Goal: Information Seeking & Learning: Learn about a topic

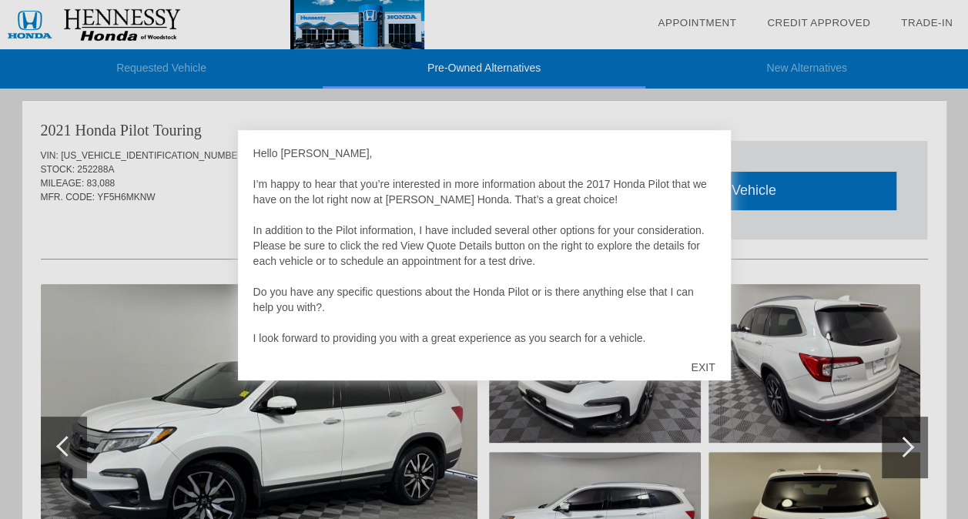
scroll to position [31, 0]
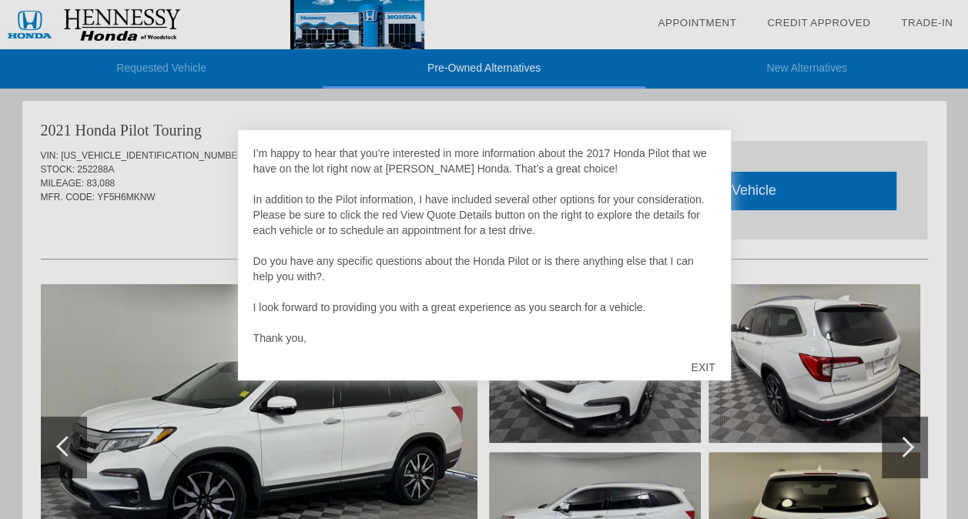
click at [701, 365] on div "EXIT" at bounding box center [703, 367] width 55 height 46
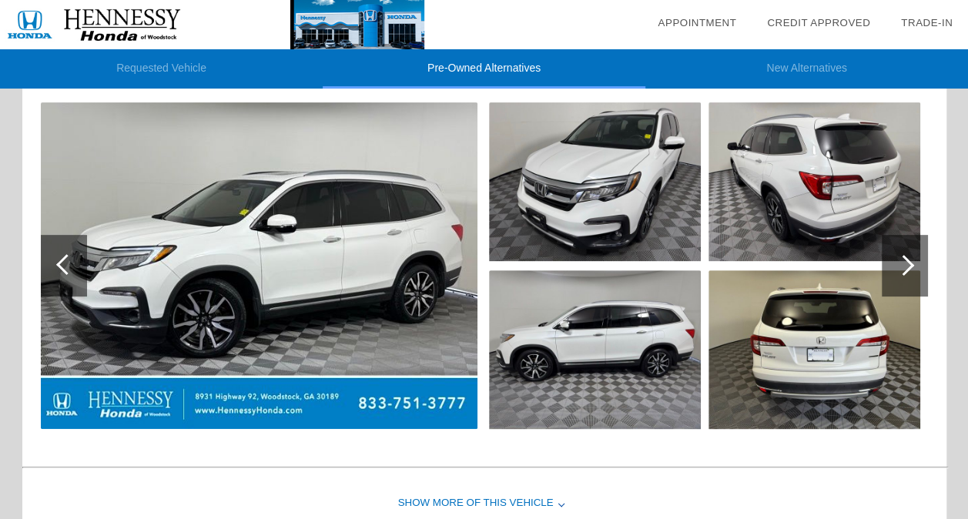
scroll to position [194, 0]
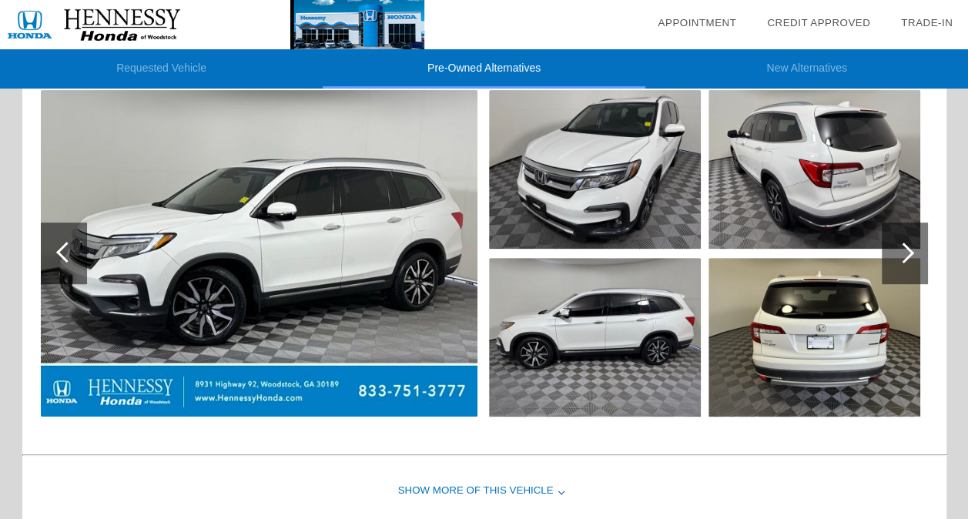
click at [641, 182] on img at bounding box center [595, 169] width 212 height 159
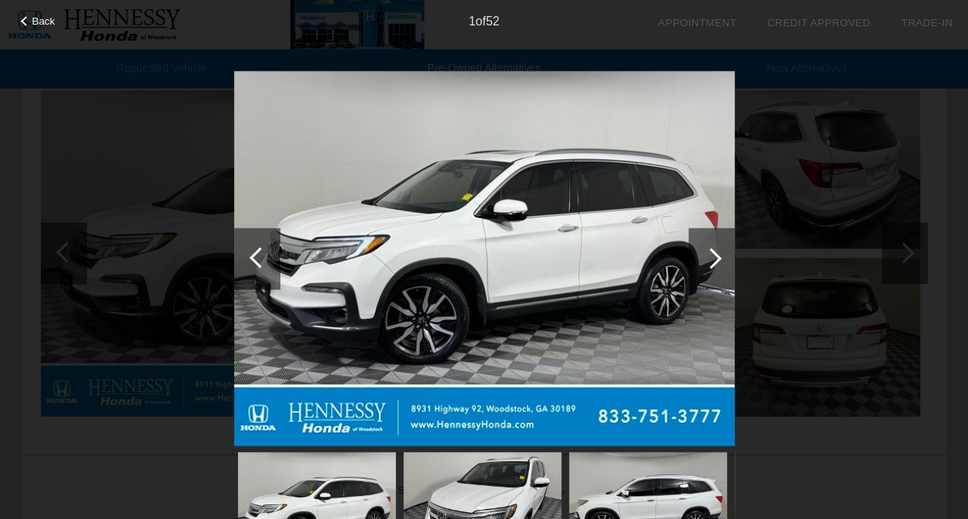
click at [710, 257] on div at bounding box center [711, 258] width 21 height 21
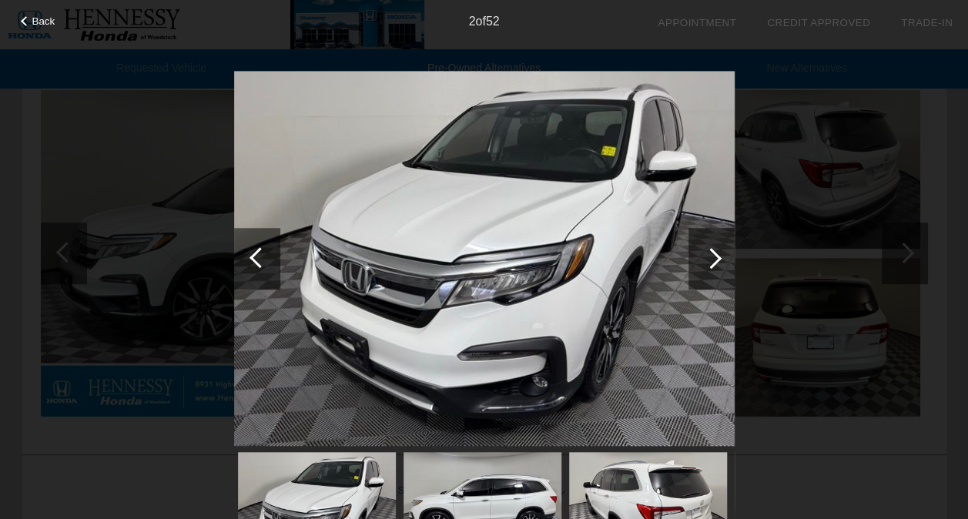
click at [710, 257] on div at bounding box center [711, 258] width 21 height 21
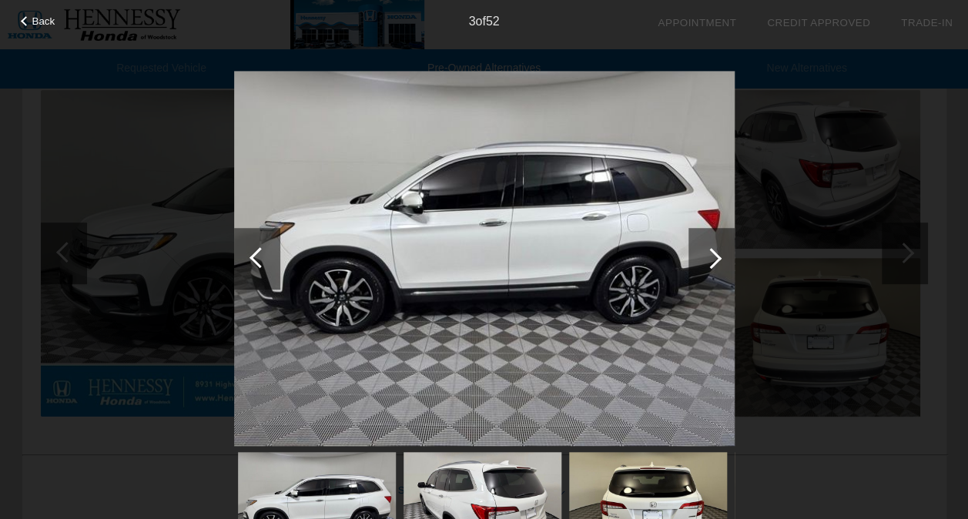
click at [710, 257] on div at bounding box center [711, 258] width 21 height 21
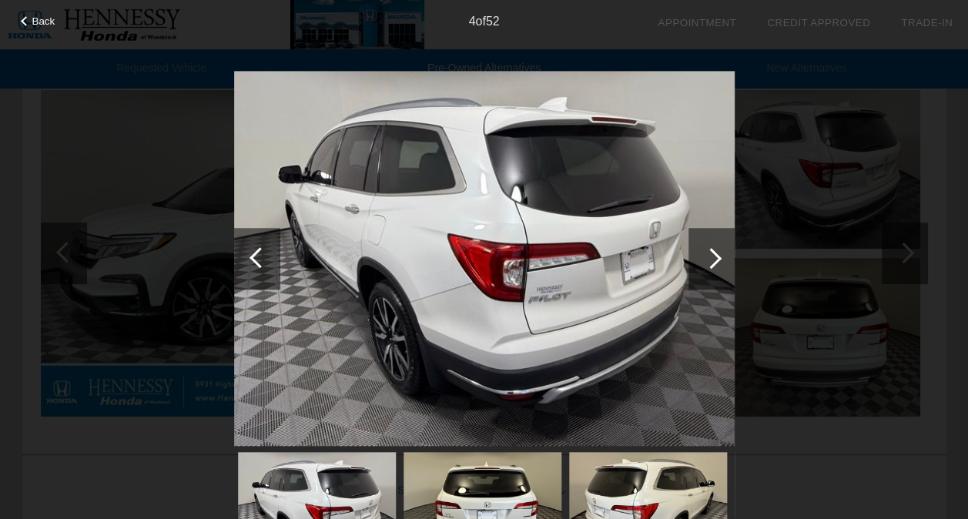
click at [710, 257] on div at bounding box center [711, 258] width 21 height 21
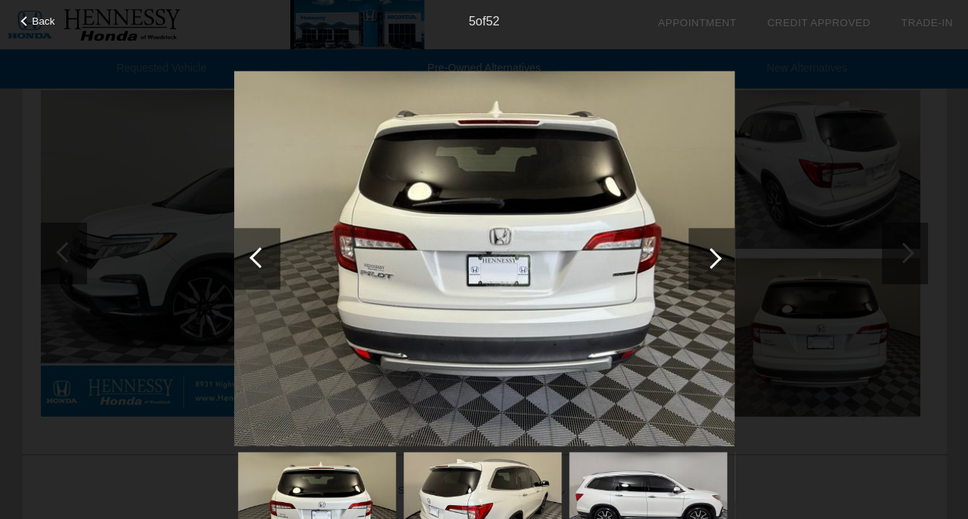
click at [710, 257] on div at bounding box center [711, 258] width 21 height 21
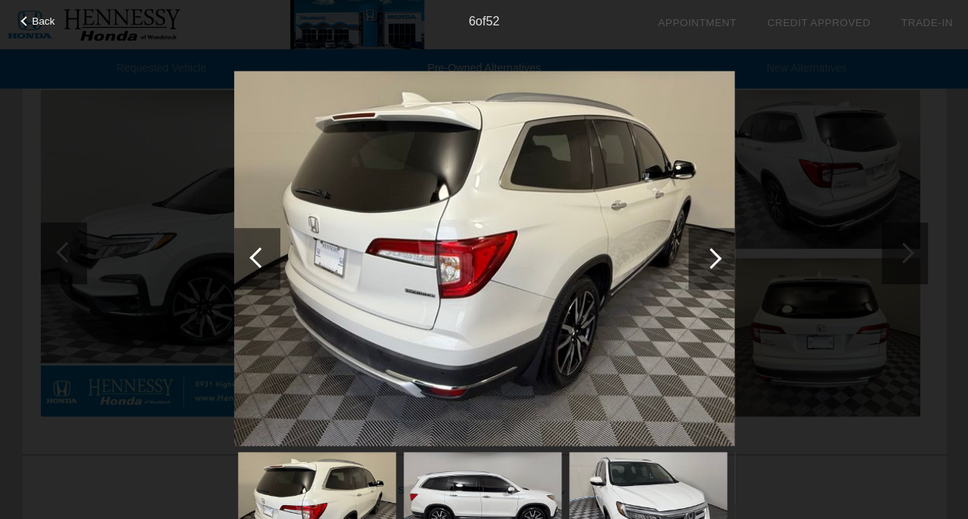
click at [710, 257] on div at bounding box center [711, 258] width 21 height 21
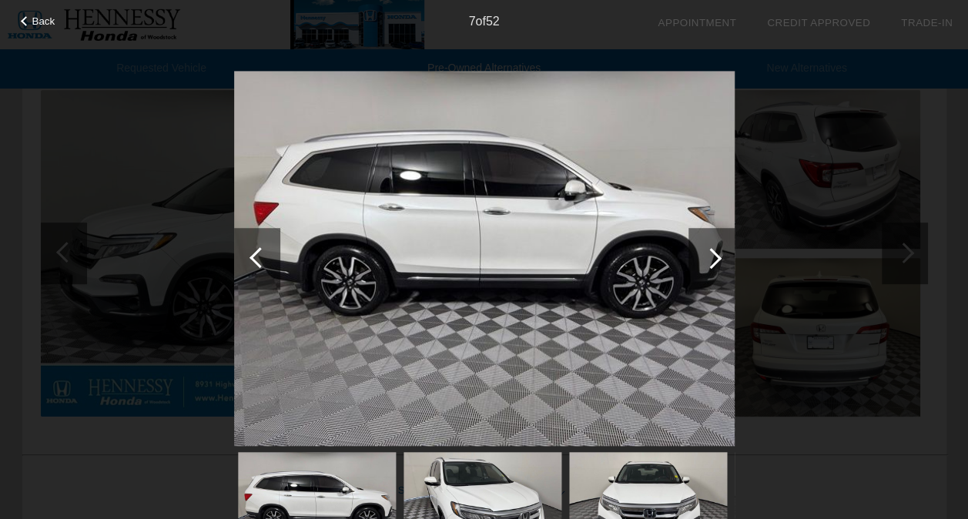
click at [710, 257] on div at bounding box center [711, 258] width 21 height 21
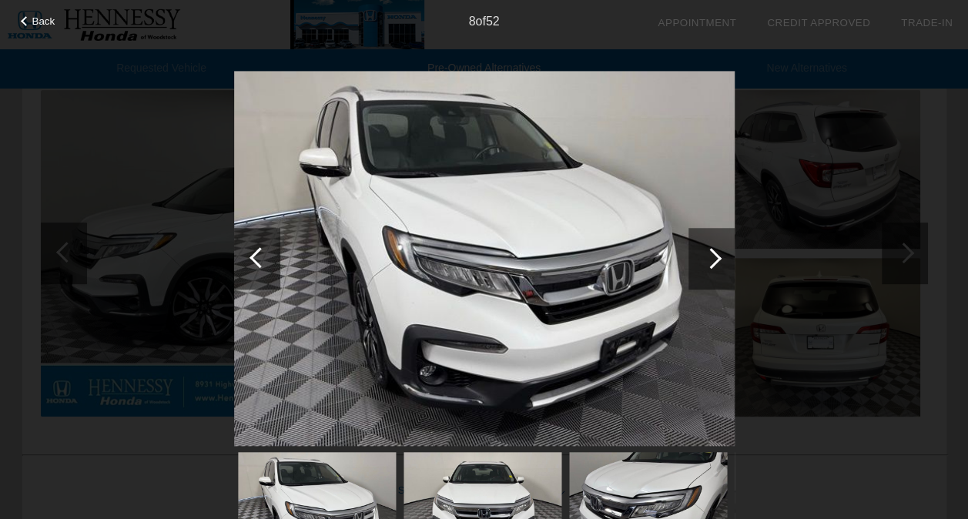
click at [710, 257] on div at bounding box center [711, 258] width 21 height 21
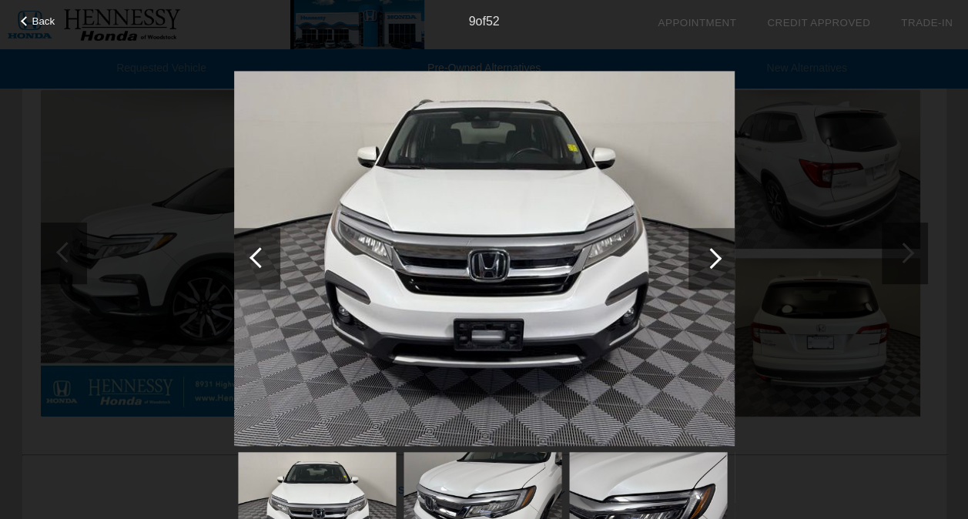
click at [710, 257] on div at bounding box center [711, 258] width 21 height 21
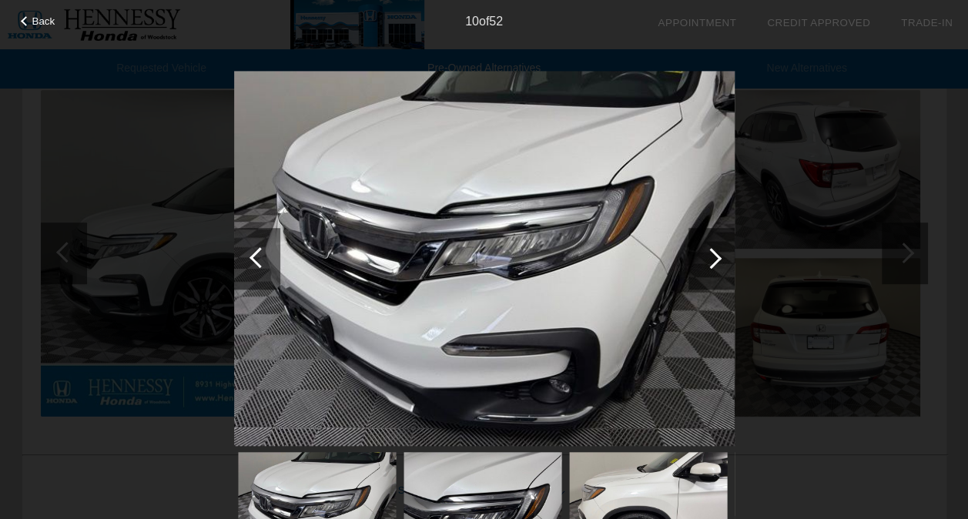
click at [710, 257] on div at bounding box center [711, 258] width 21 height 21
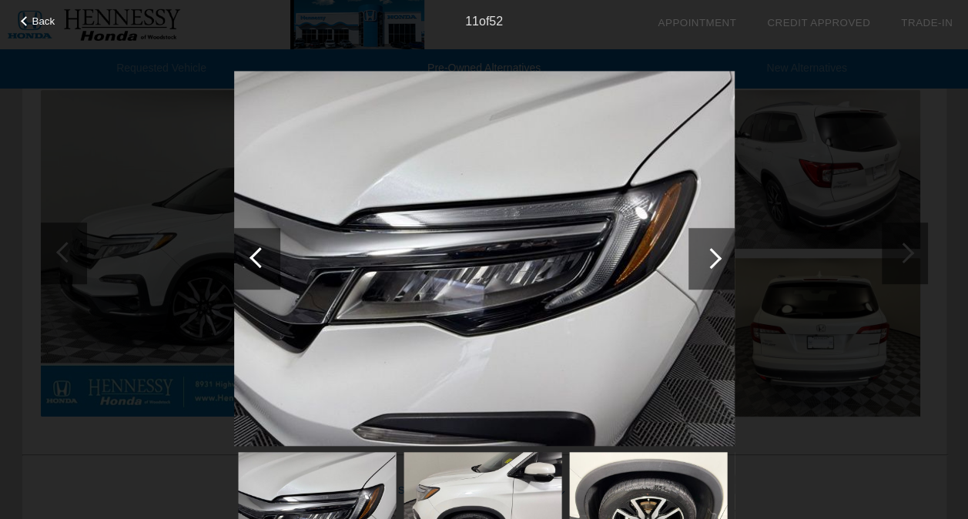
click at [710, 257] on div at bounding box center [711, 258] width 21 height 21
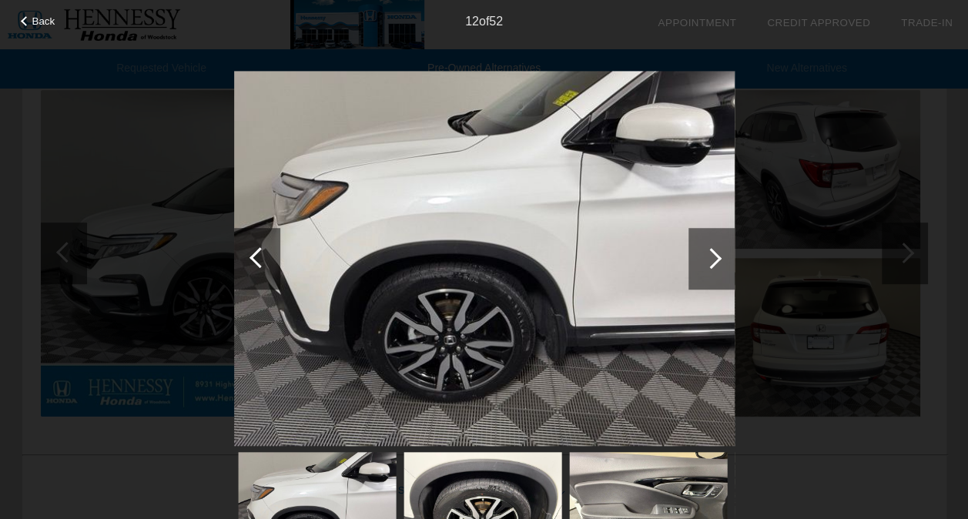
click at [710, 257] on div at bounding box center [711, 258] width 21 height 21
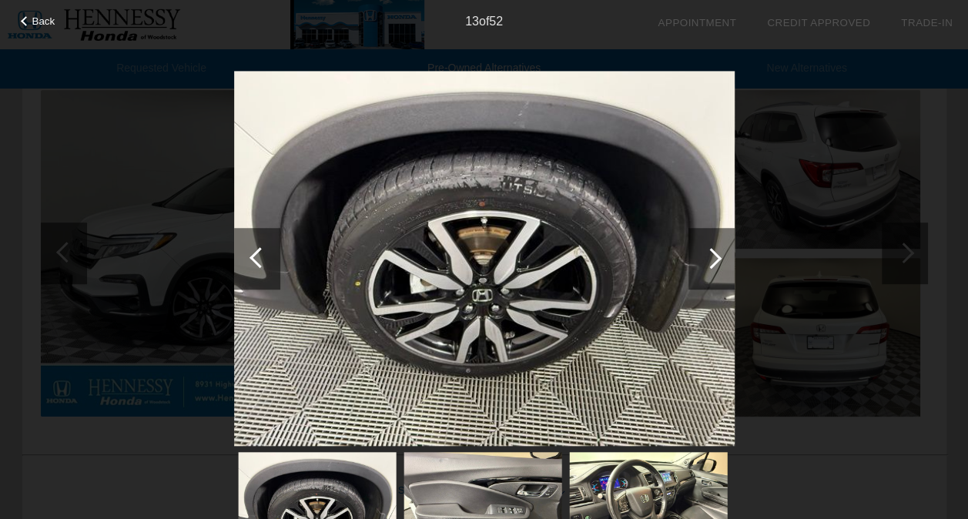
click at [710, 257] on div at bounding box center [711, 258] width 21 height 21
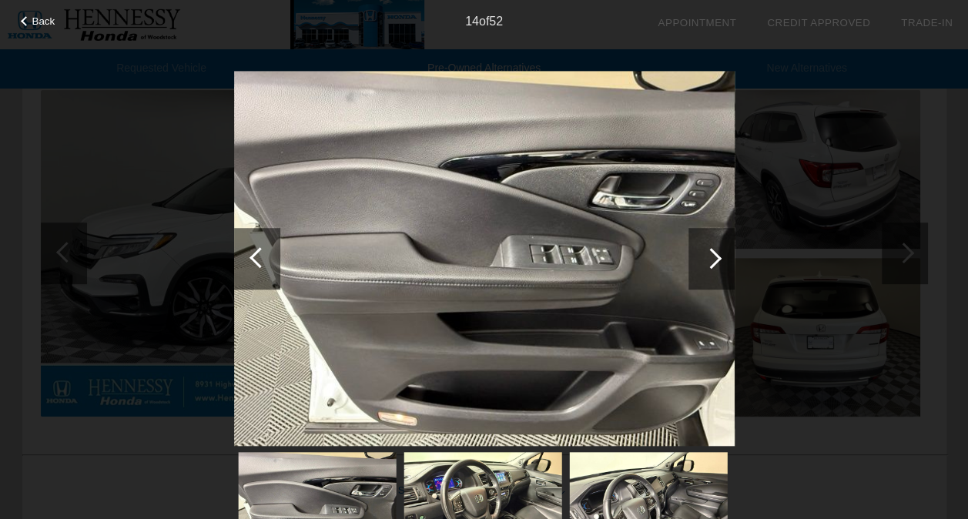
click at [248, 257] on div at bounding box center [257, 259] width 46 height 62
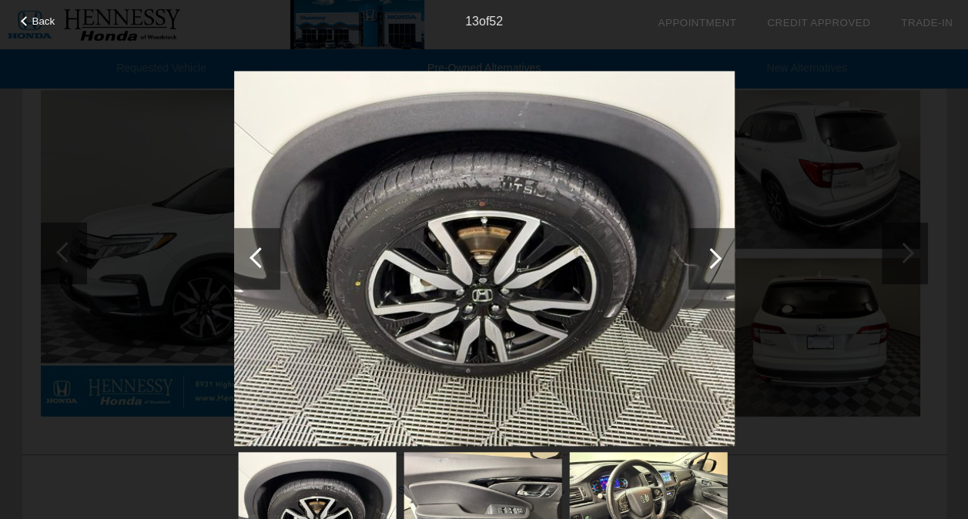
click at [713, 257] on div at bounding box center [711, 258] width 21 height 21
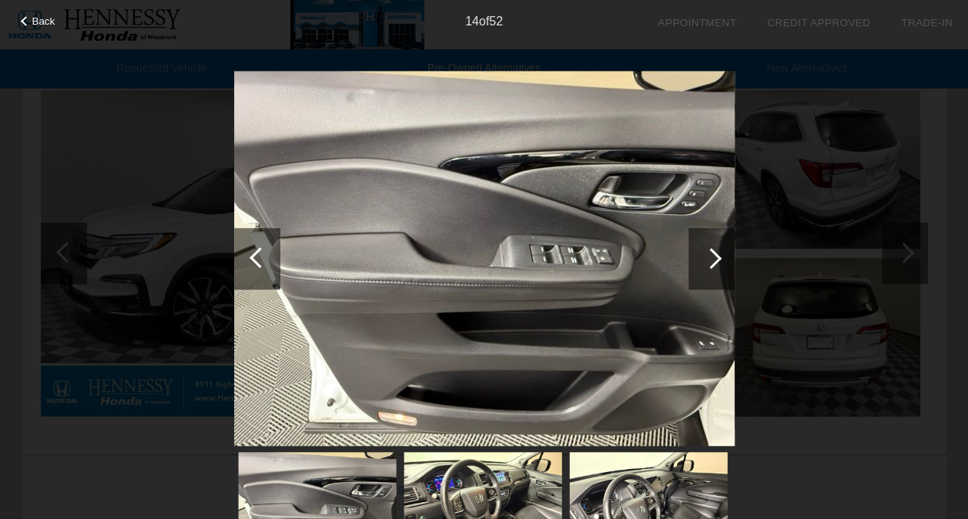
click at [713, 257] on div at bounding box center [711, 258] width 21 height 21
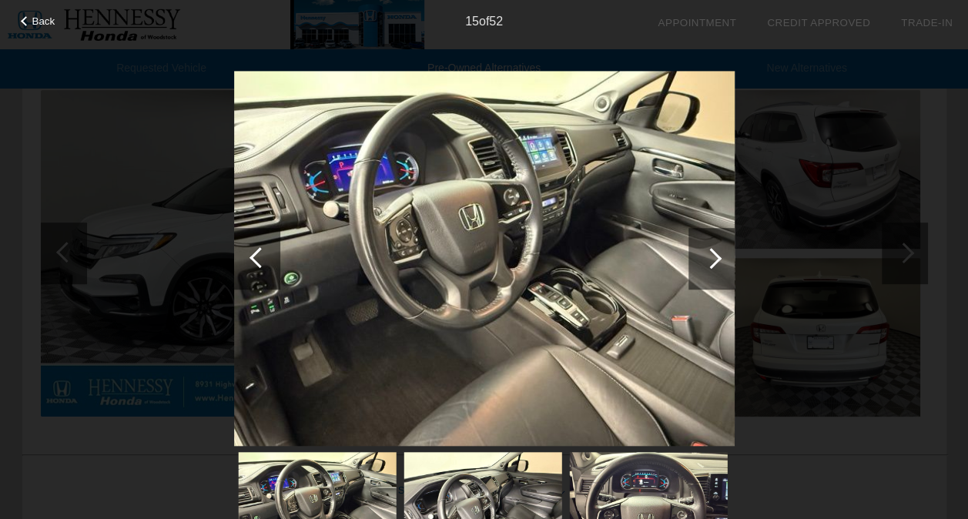
click at [713, 257] on div at bounding box center [711, 258] width 21 height 21
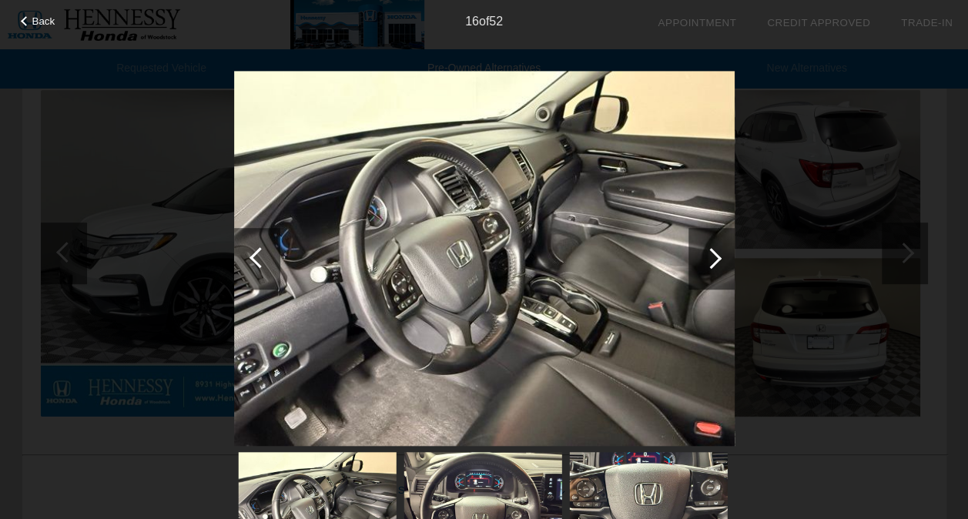
click at [713, 257] on div at bounding box center [711, 258] width 21 height 21
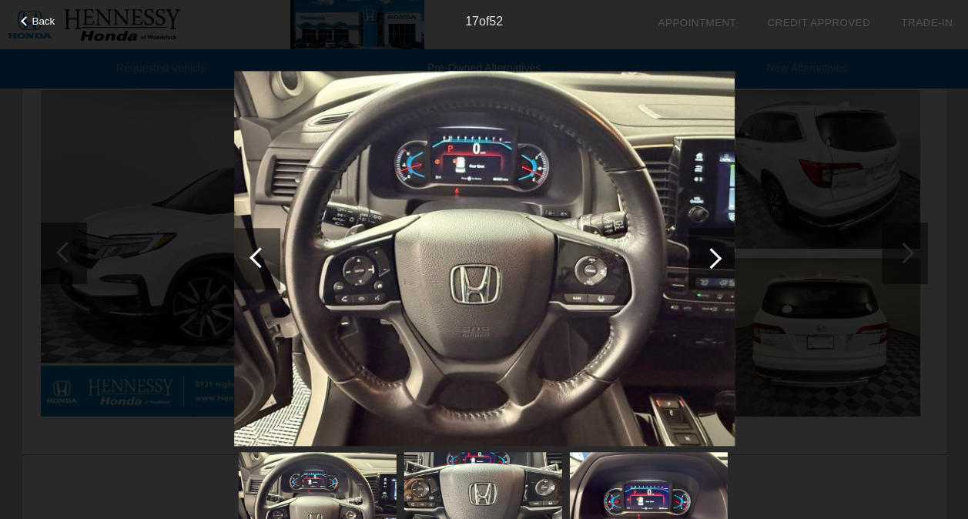
click at [713, 257] on div at bounding box center [711, 258] width 21 height 21
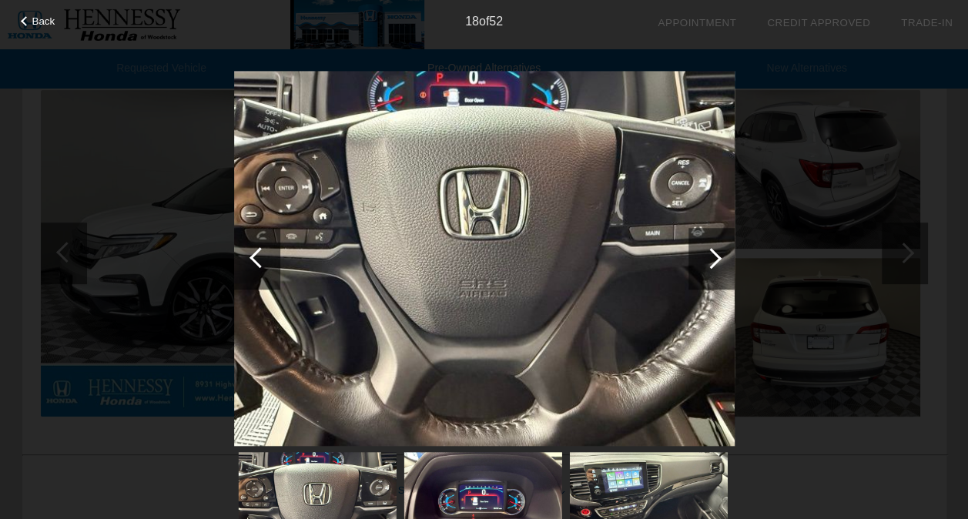
click at [252, 259] on div at bounding box center [260, 257] width 21 height 21
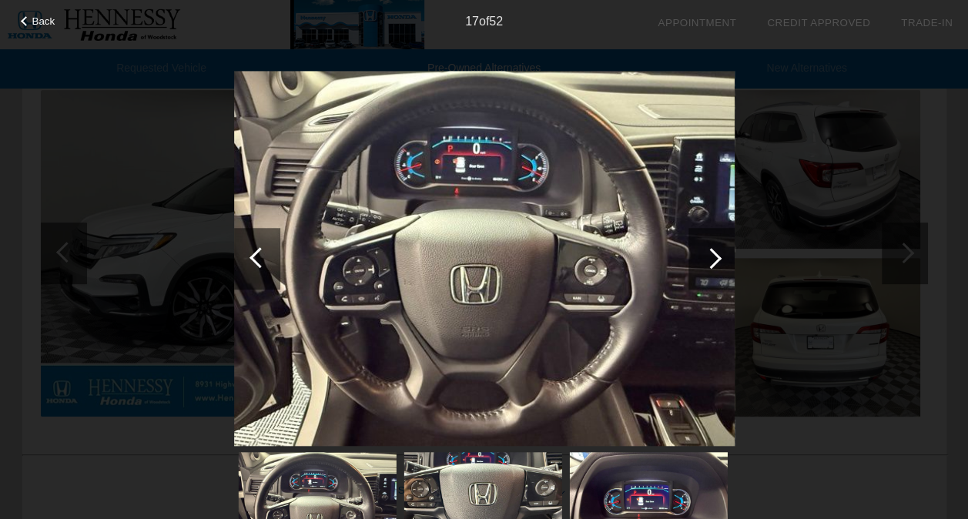
click at [713, 257] on div at bounding box center [711, 258] width 21 height 21
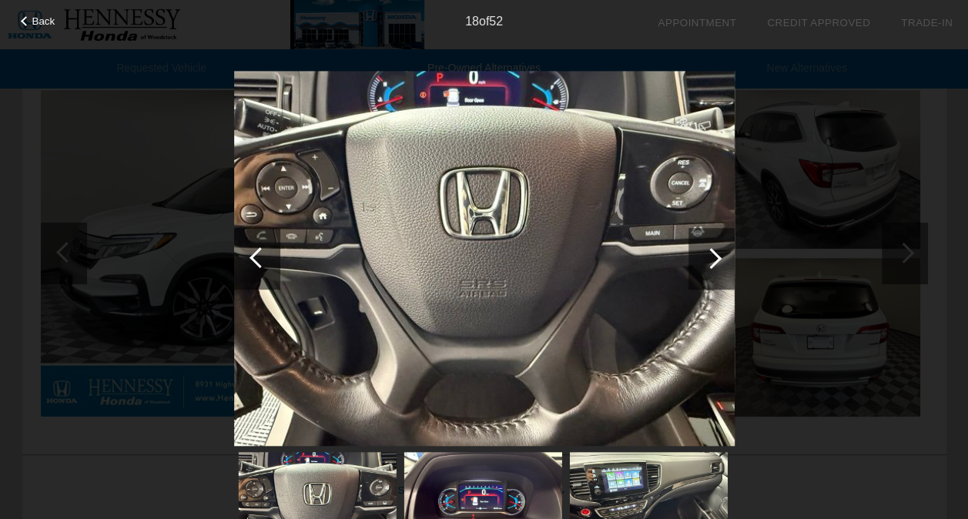
click at [713, 257] on div at bounding box center [711, 258] width 21 height 21
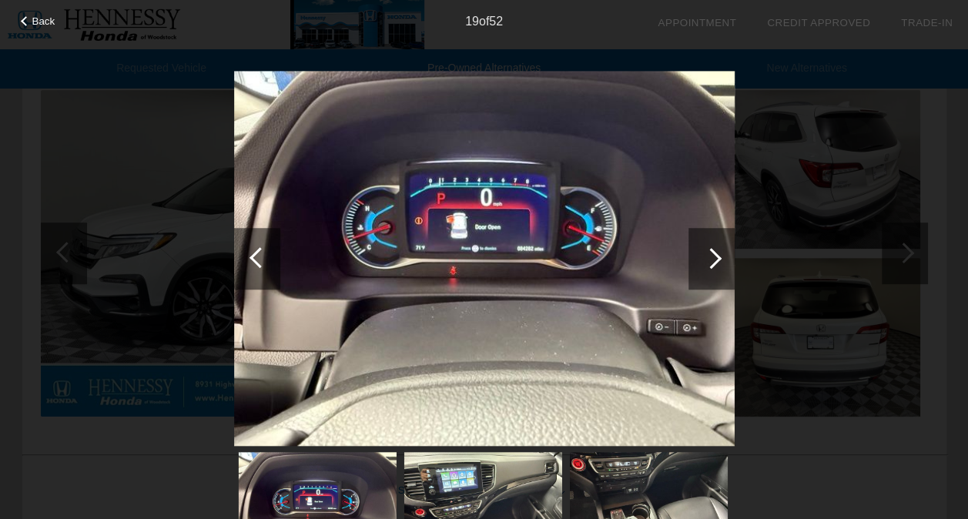
click at [713, 257] on div at bounding box center [711, 258] width 21 height 21
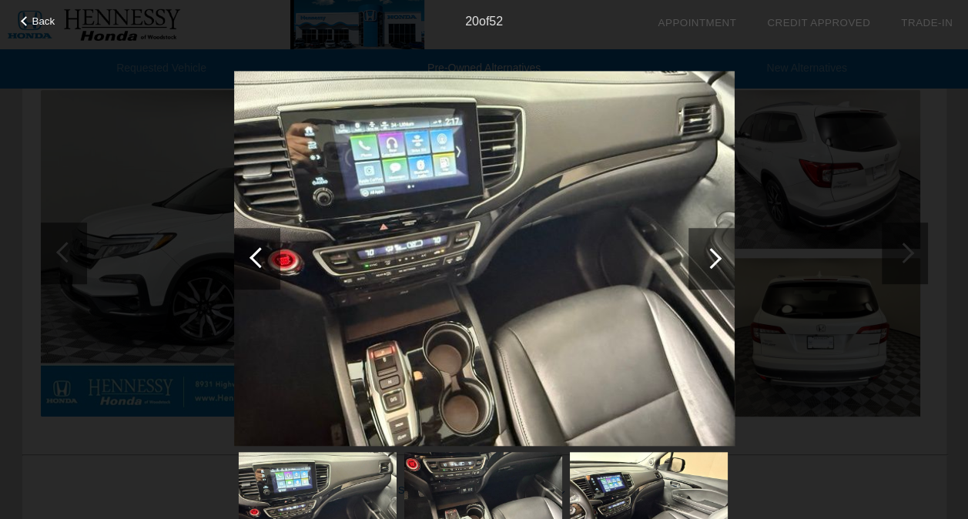
click at [713, 257] on div at bounding box center [711, 258] width 21 height 21
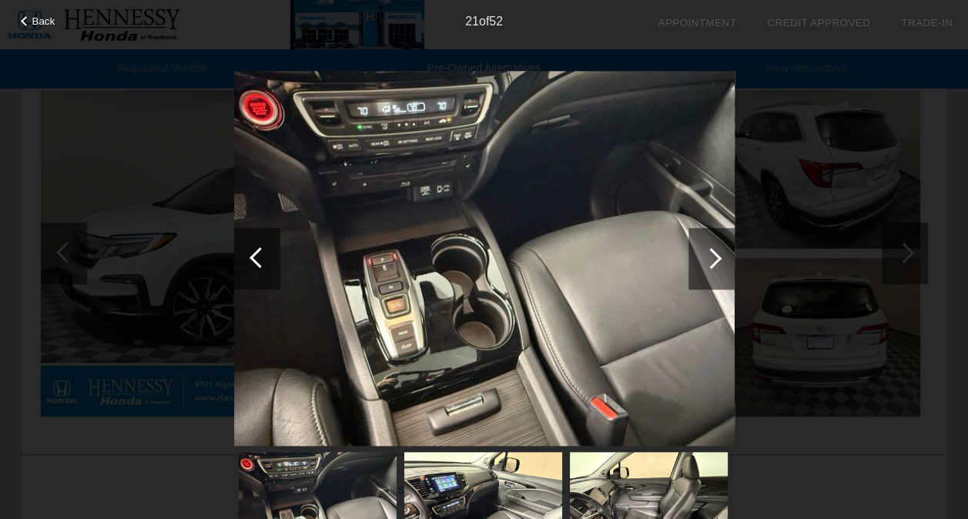
click at [713, 257] on div at bounding box center [711, 258] width 21 height 21
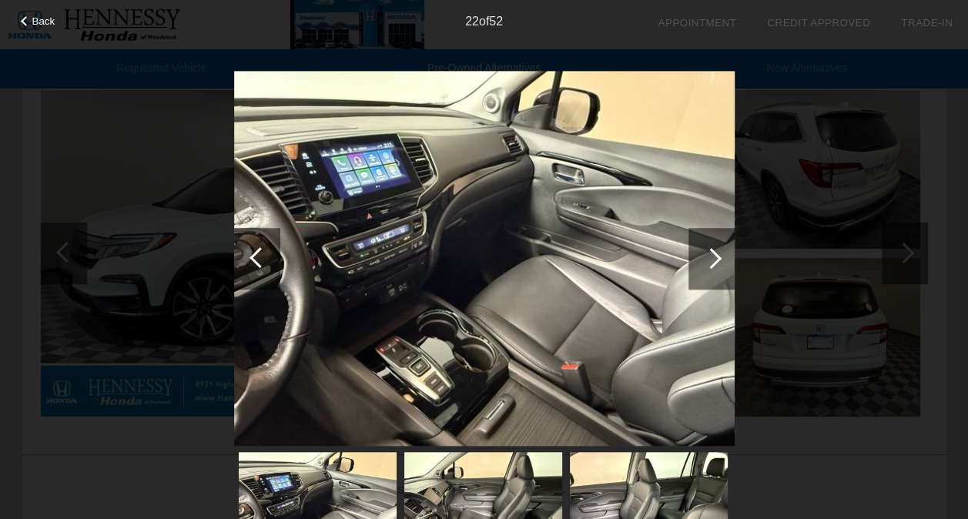
click at [254, 253] on div at bounding box center [260, 257] width 21 height 21
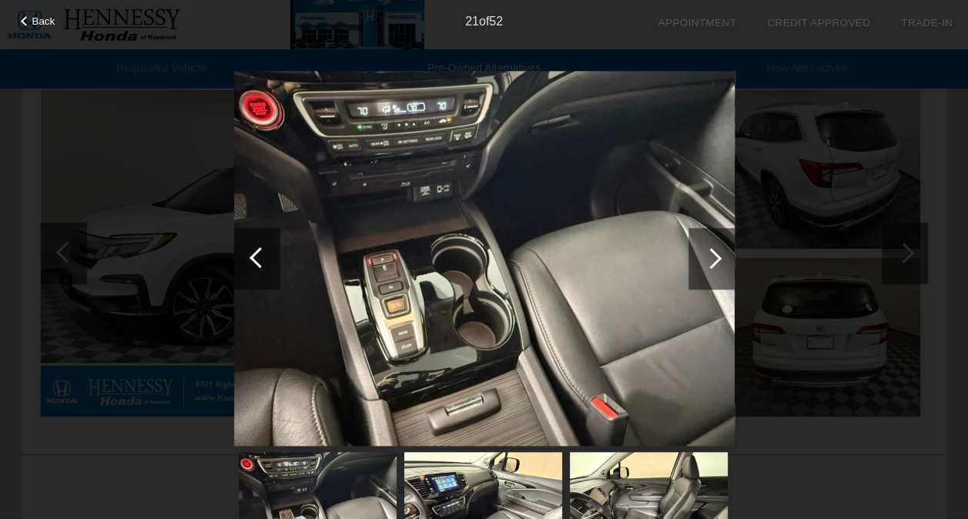
click at [706, 255] on div at bounding box center [711, 258] width 21 height 21
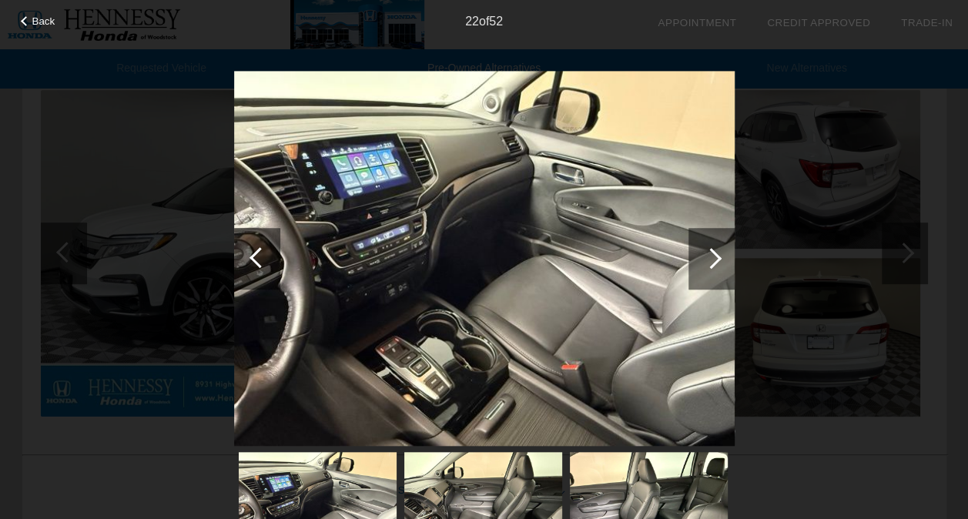
click at [706, 255] on div at bounding box center [711, 258] width 21 height 21
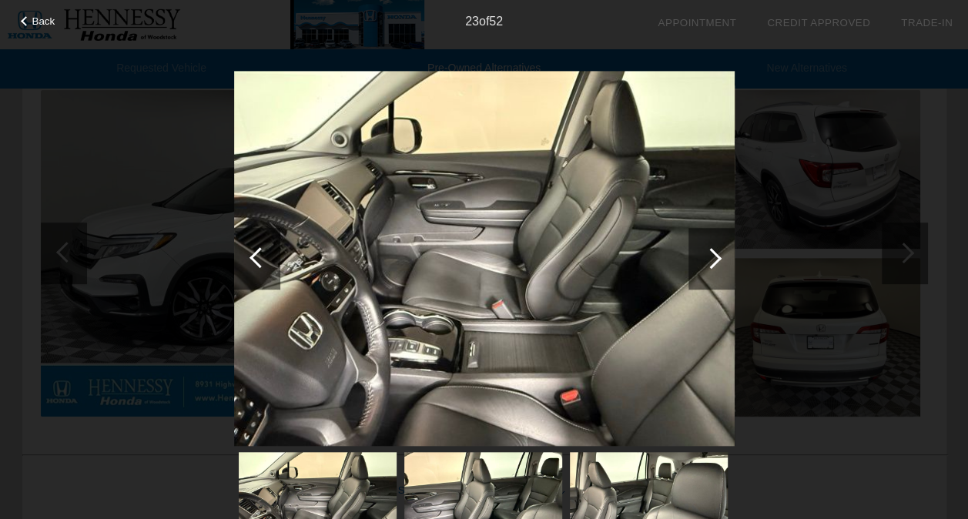
click at [706, 255] on div at bounding box center [711, 258] width 21 height 21
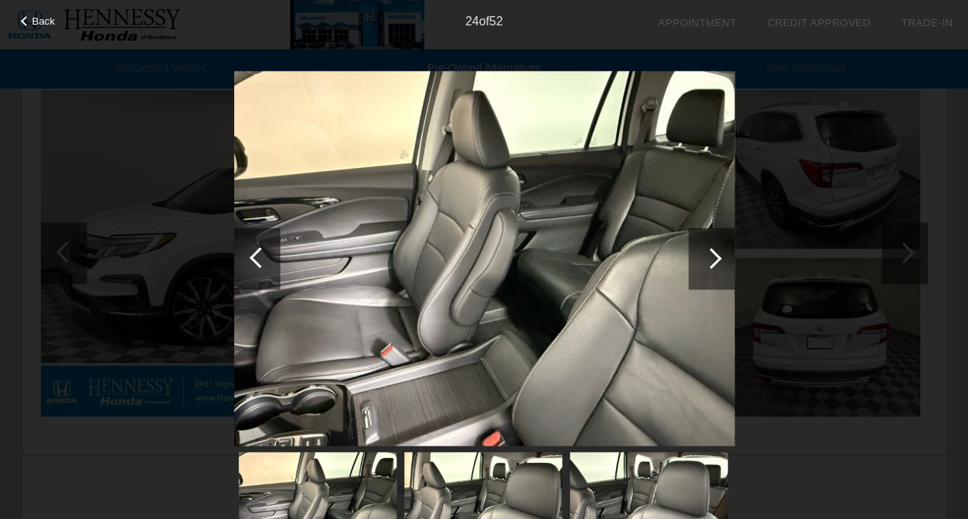
click at [706, 255] on div at bounding box center [711, 258] width 21 height 21
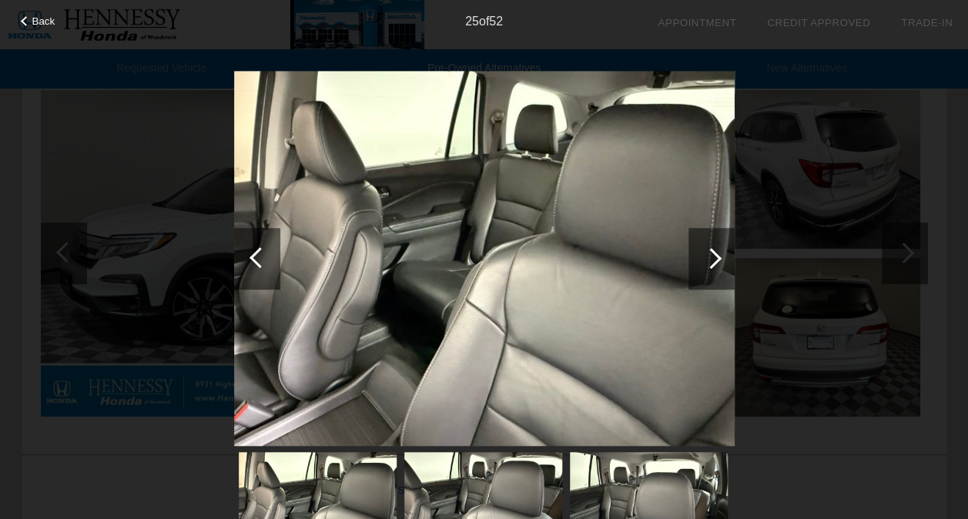
click at [706, 255] on div at bounding box center [711, 258] width 21 height 21
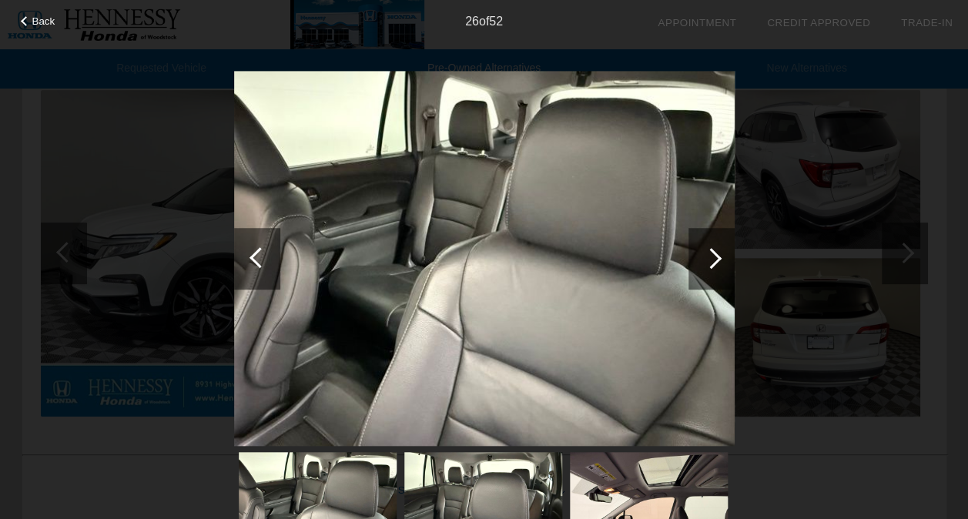
click at [706, 255] on div at bounding box center [711, 258] width 21 height 21
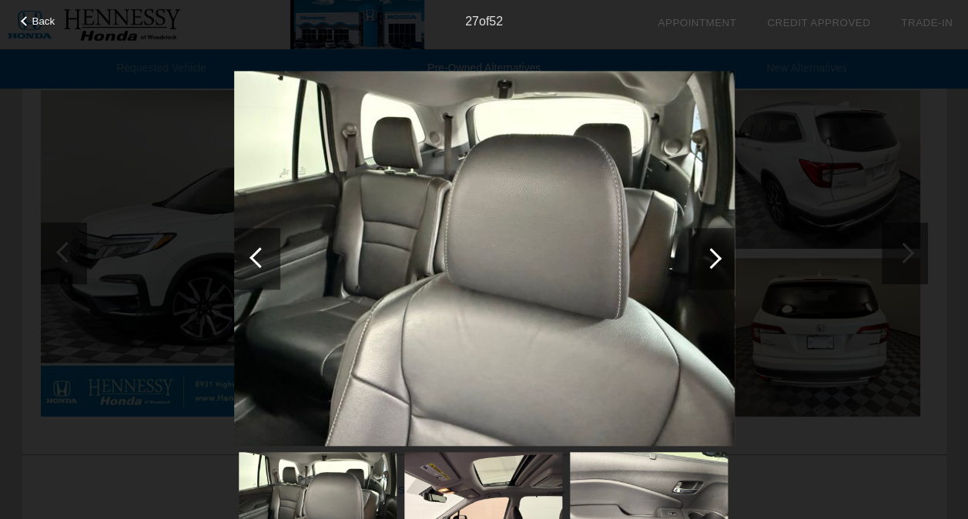
click at [706, 255] on div at bounding box center [711, 258] width 21 height 21
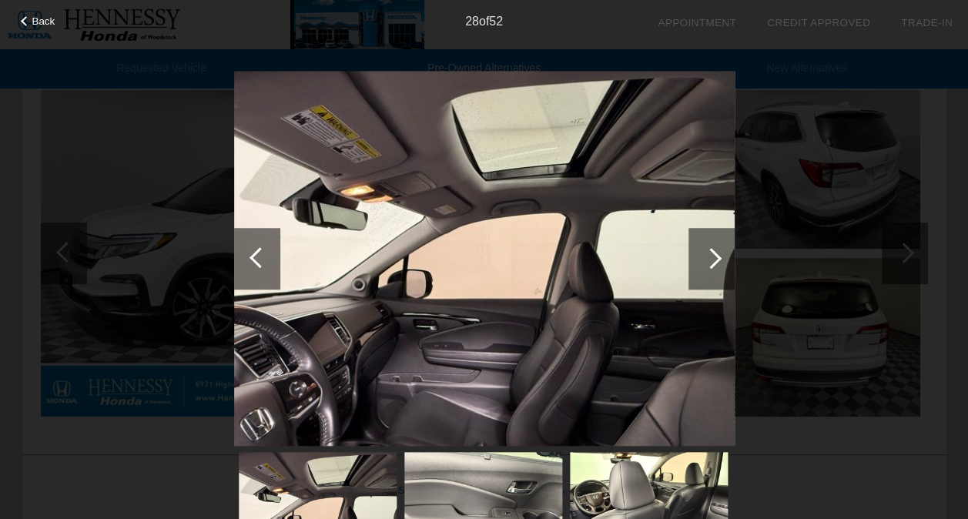
click at [706, 255] on div at bounding box center [711, 258] width 21 height 21
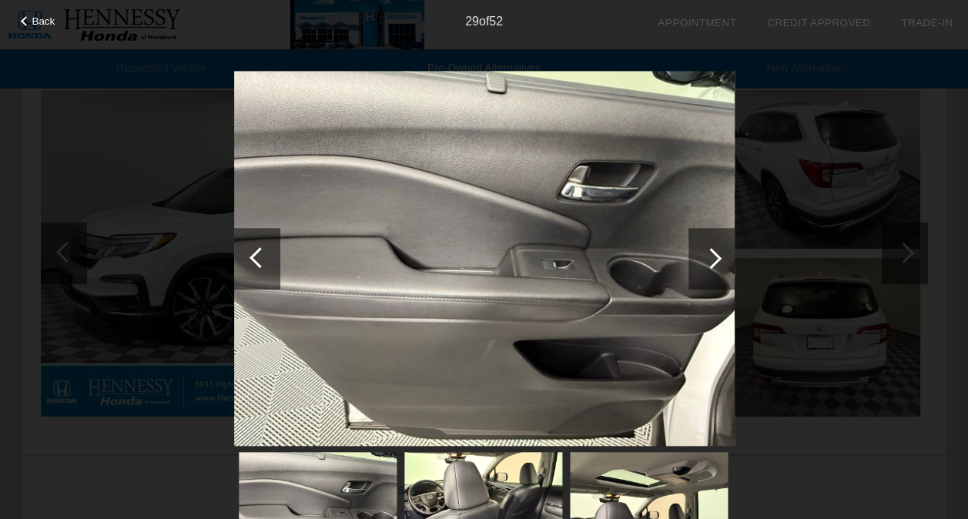
click at [706, 255] on div at bounding box center [711, 258] width 21 height 21
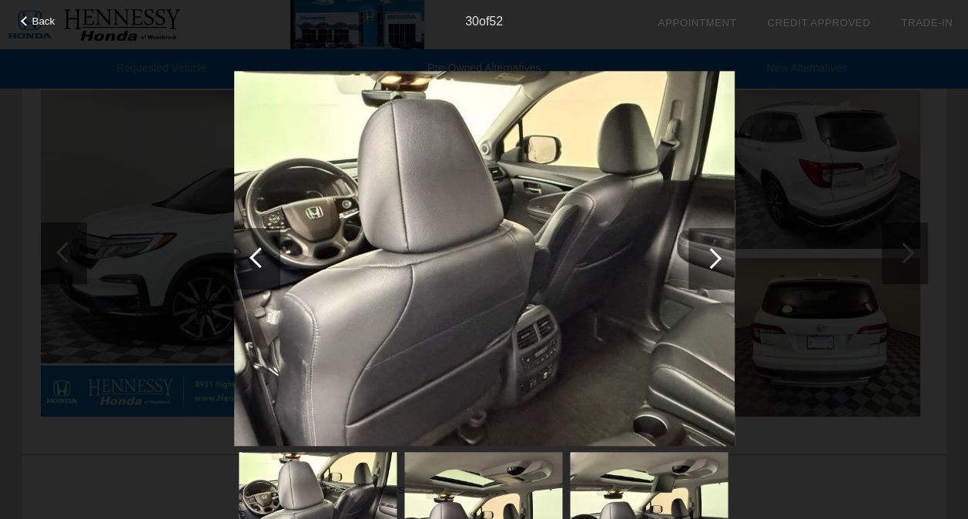
click at [706, 255] on div at bounding box center [711, 258] width 21 height 21
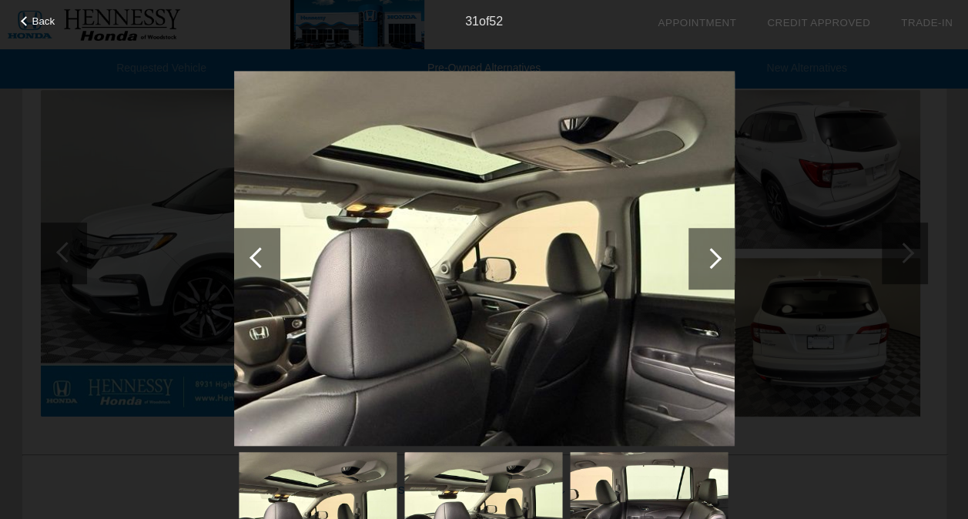
click at [706, 255] on div at bounding box center [711, 258] width 21 height 21
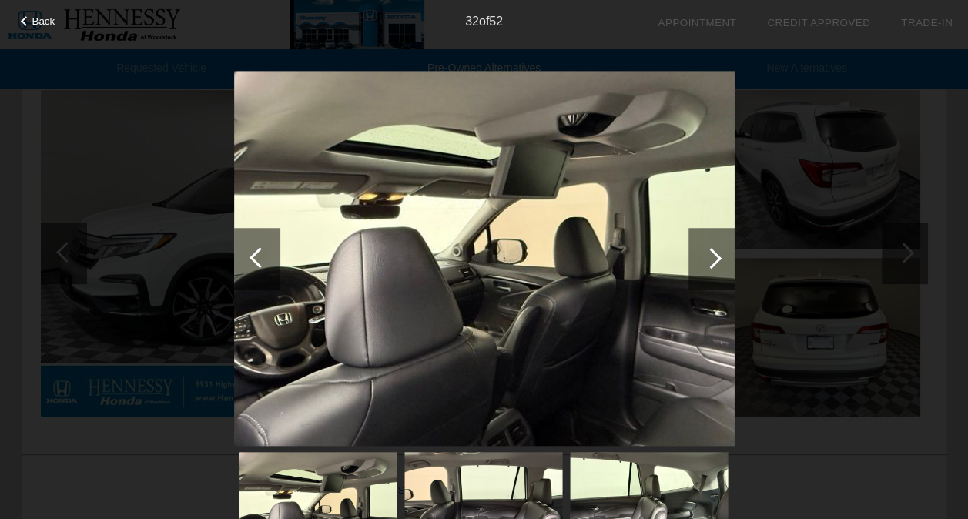
click at [706, 255] on div at bounding box center [711, 258] width 21 height 21
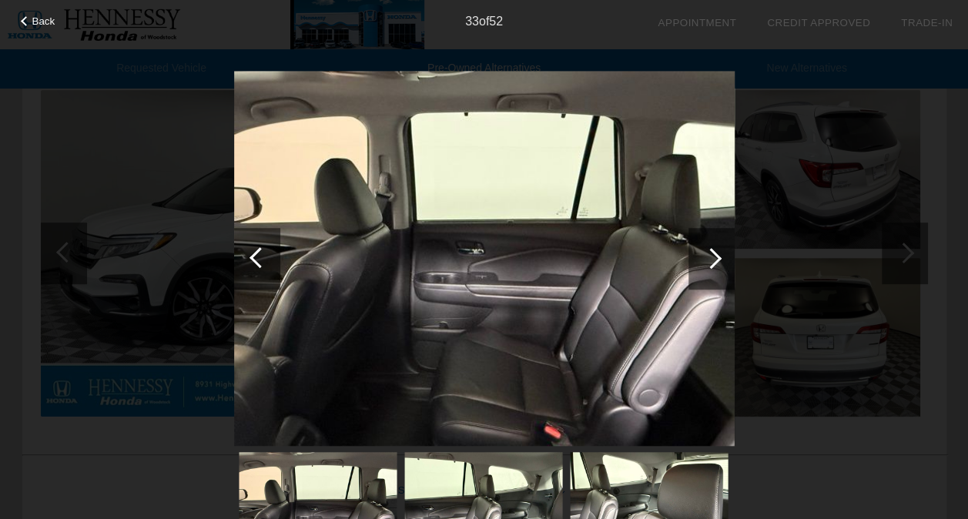
click at [706, 255] on div at bounding box center [711, 258] width 21 height 21
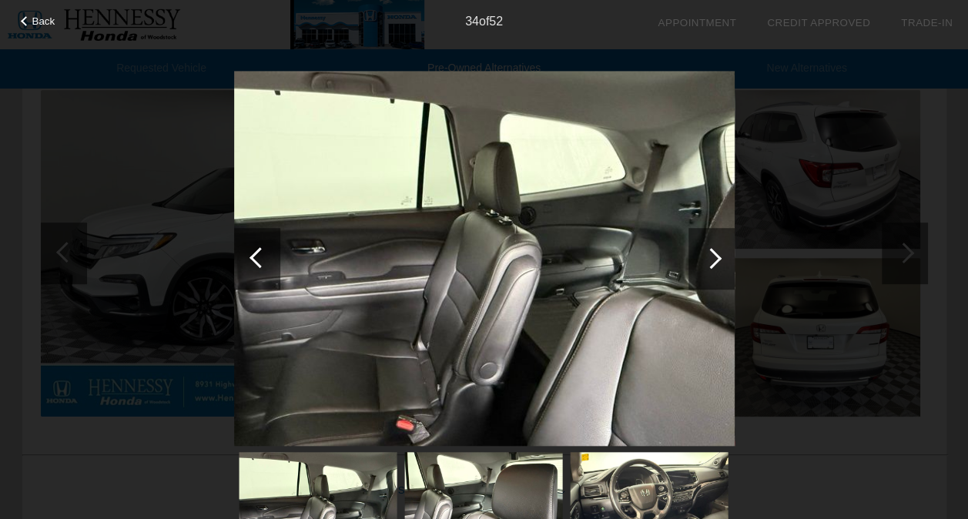
click at [706, 255] on div at bounding box center [711, 258] width 21 height 21
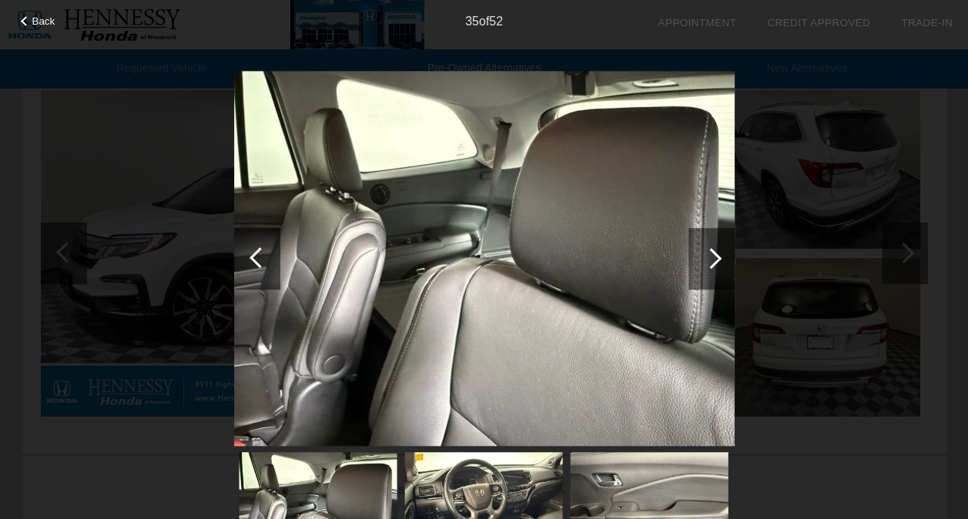
click at [706, 255] on div at bounding box center [711, 258] width 21 height 21
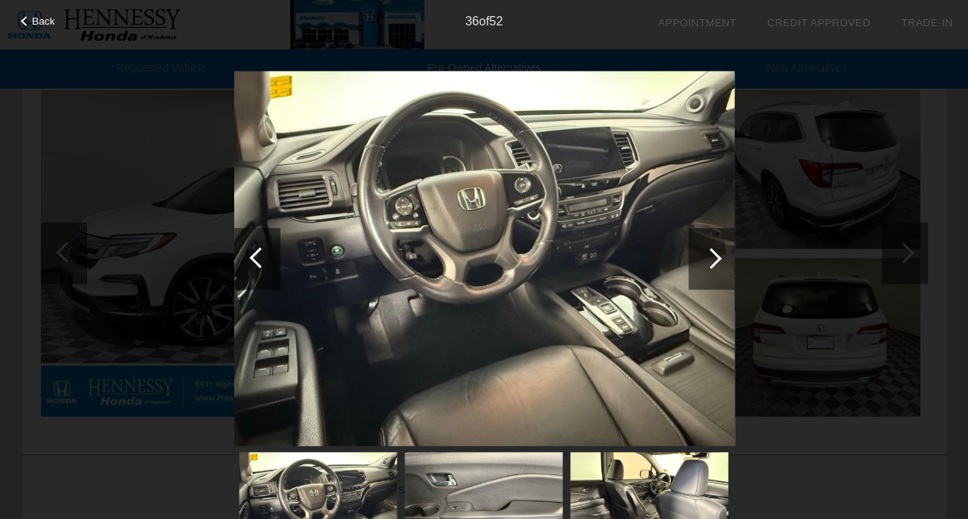
click at [706, 255] on div at bounding box center [711, 258] width 21 height 21
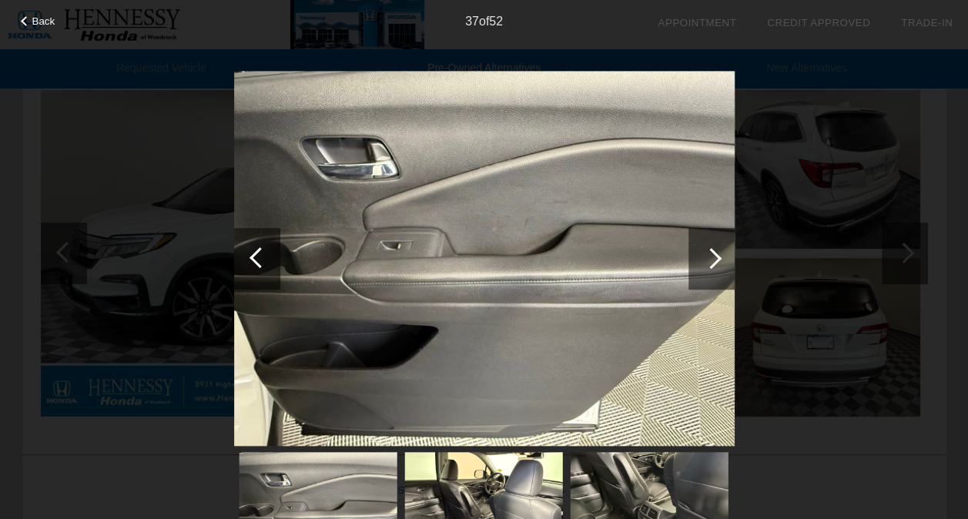
click at [706, 255] on div at bounding box center [711, 258] width 21 height 21
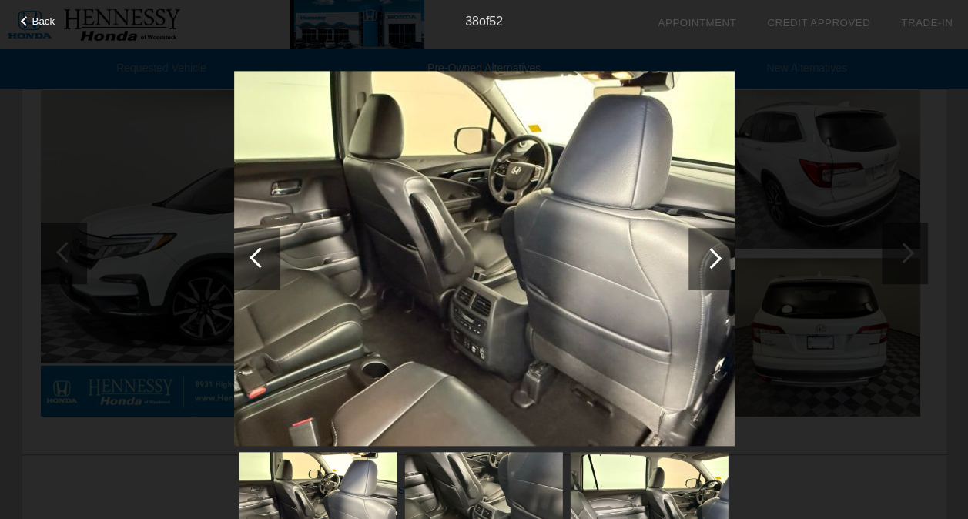
click at [260, 258] on div at bounding box center [260, 257] width 21 height 21
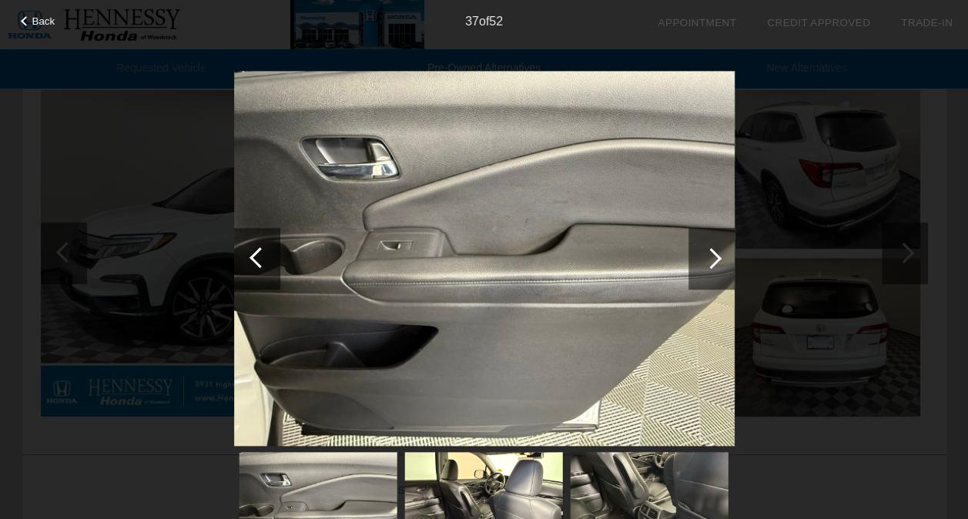
click at [723, 251] on div at bounding box center [712, 259] width 46 height 62
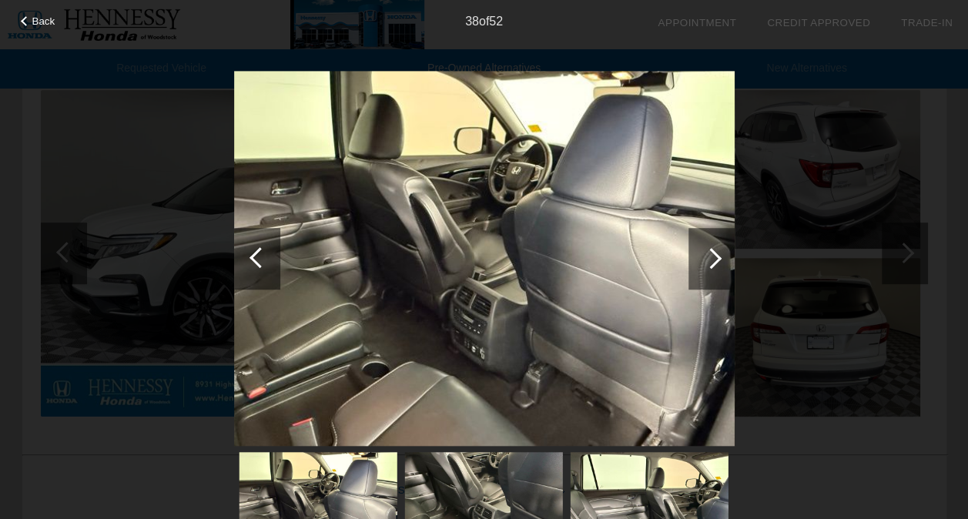
click at [723, 251] on div at bounding box center [712, 259] width 46 height 62
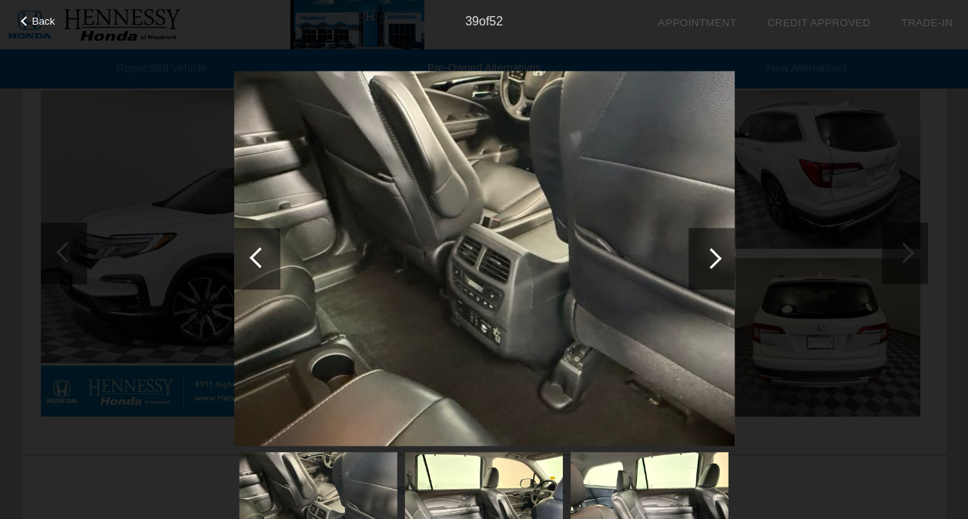
click at [723, 251] on div at bounding box center [712, 259] width 46 height 62
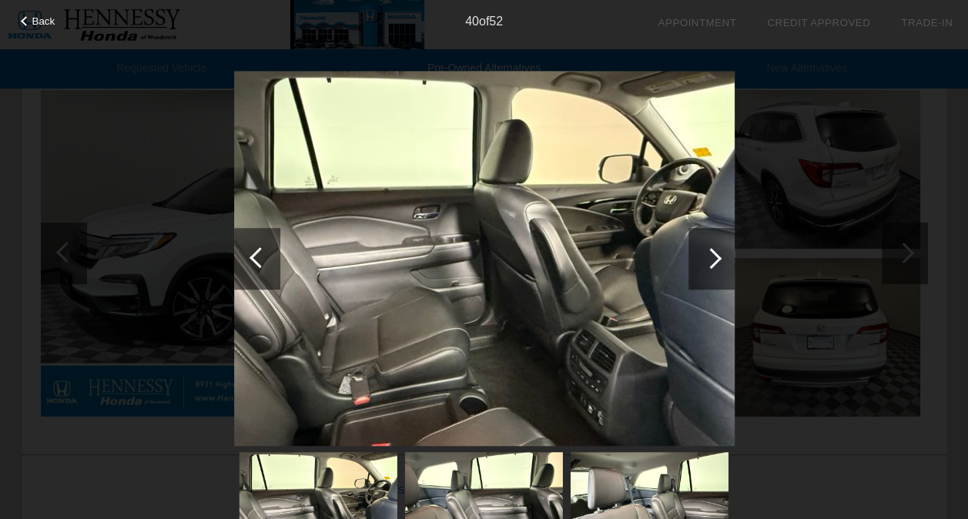
click at [723, 251] on div at bounding box center [712, 259] width 46 height 62
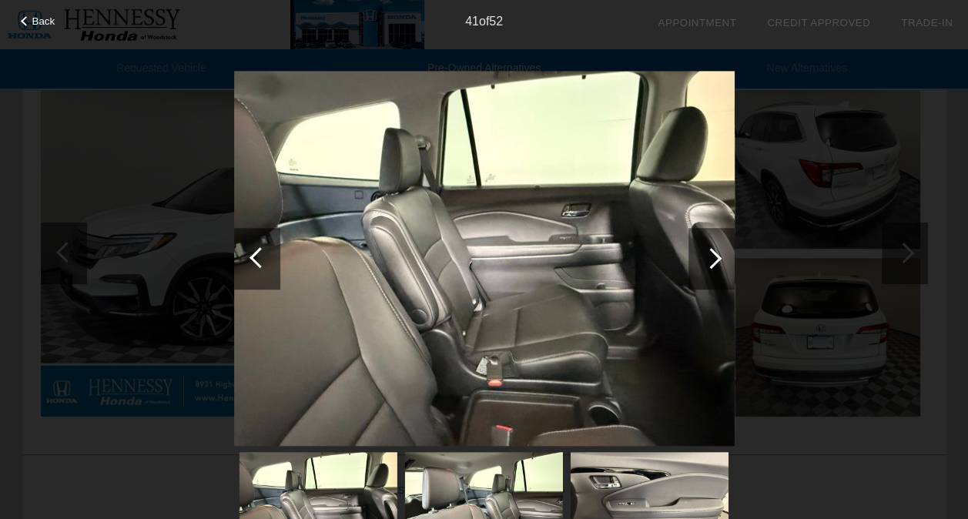
click at [723, 251] on div at bounding box center [712, 259] width 46 height 62
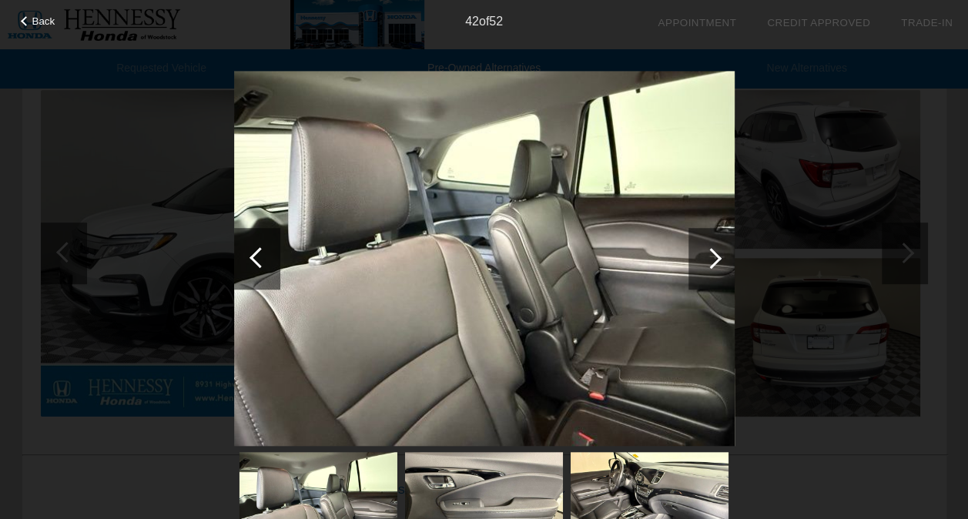
click at [723, 251] on div at bounding box center [712, 259] width 46 height 62
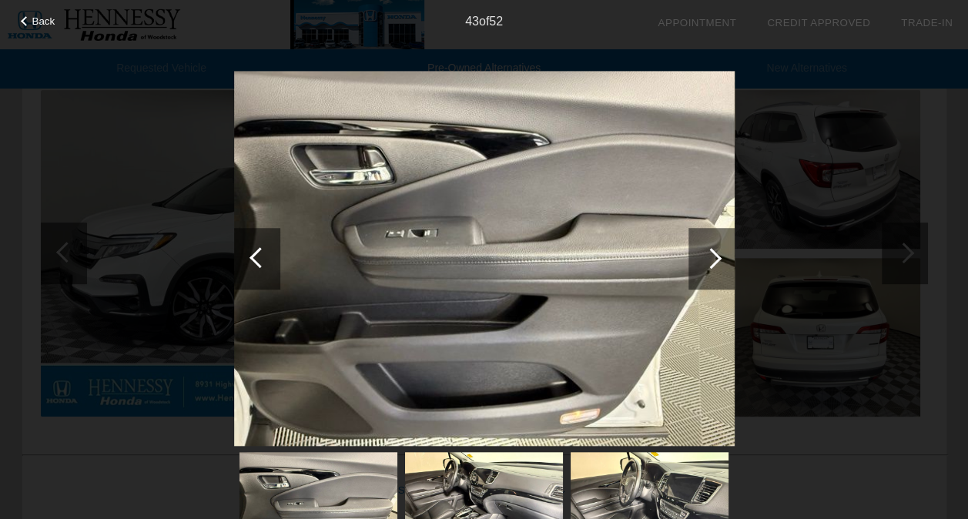
click at [723, 251] on div at bounding box center [712, 259] width 46 height 62
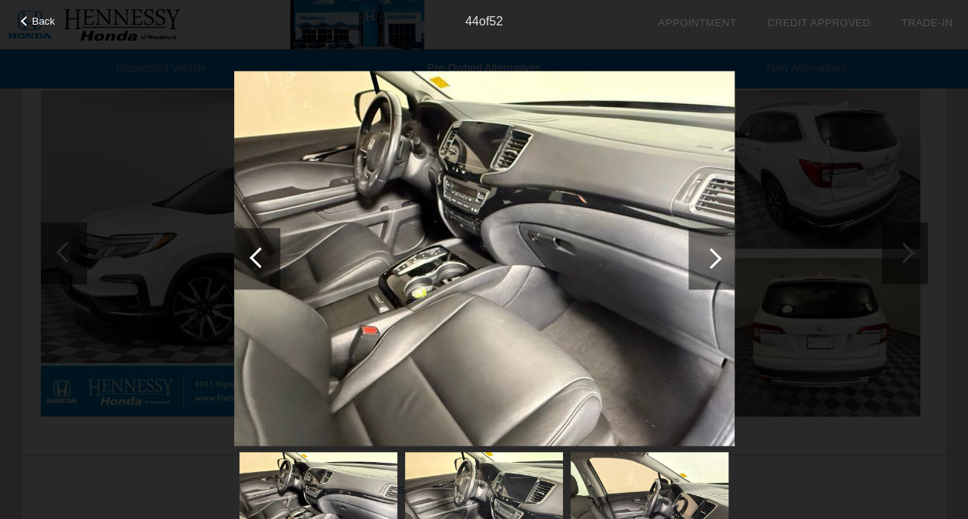
click at [723, 251] on div at bounding box center [712, 259] width 46 height 62
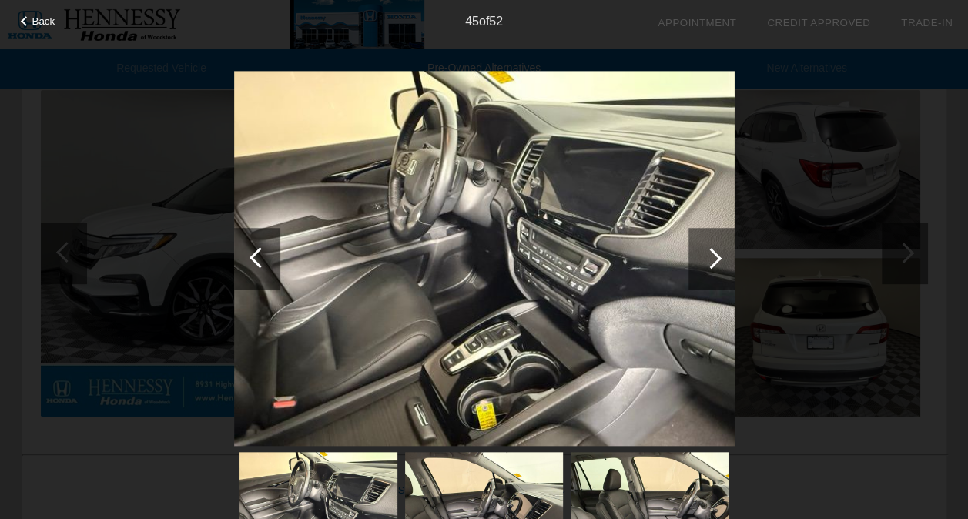
click at [723, 251] on div at bounding box center [712, 259] width 46 height 62
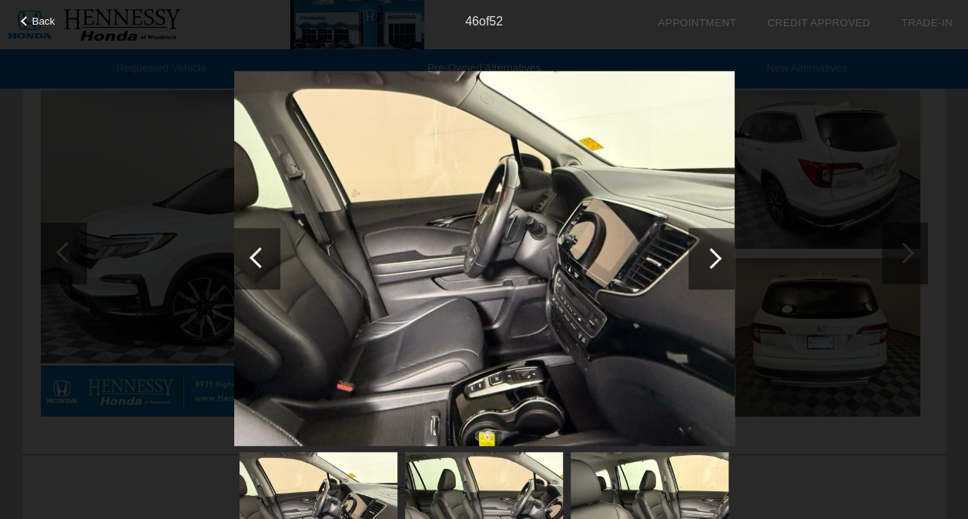
click at [723, 251] on div at bounding box center [712, 259] width 46 height 62
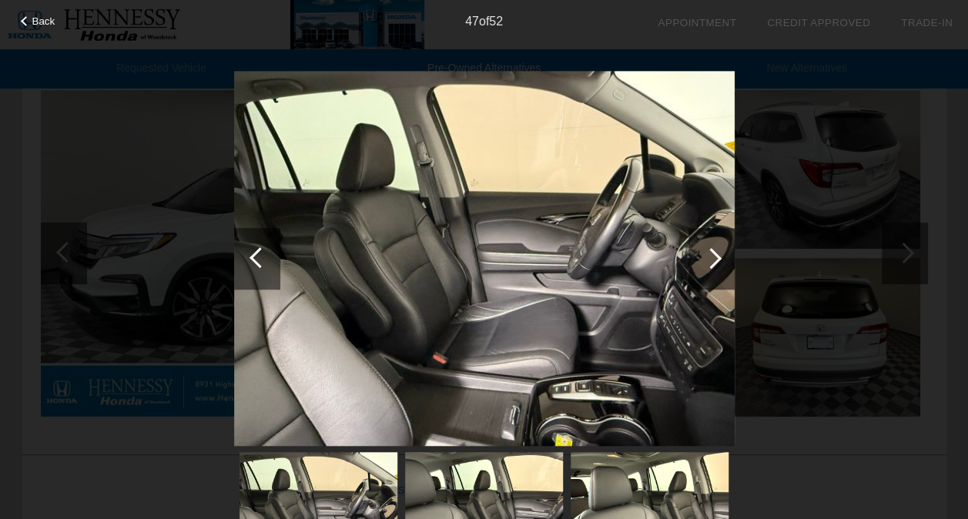
click at [723, 251] on div at bounding box center [712, 259] width 46 height 62
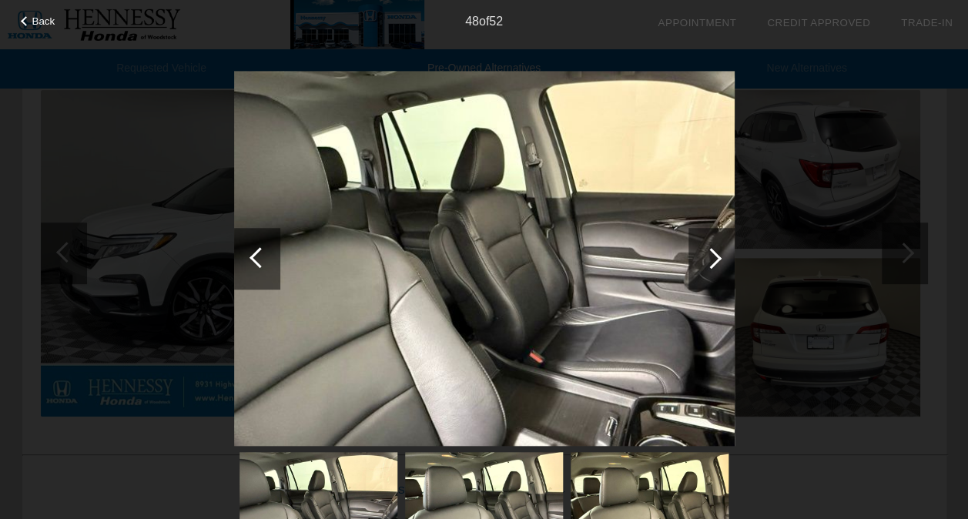
click at [723, 251] on div at bounding box center [712, 259] width 46 height 62
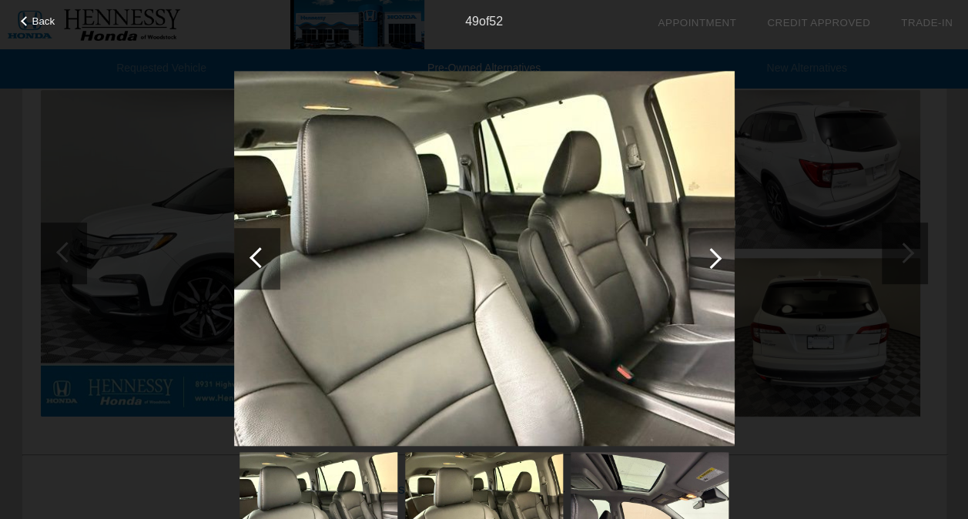
click at [723, 251] on div at bounding box center [712, 259] width 46 height 62
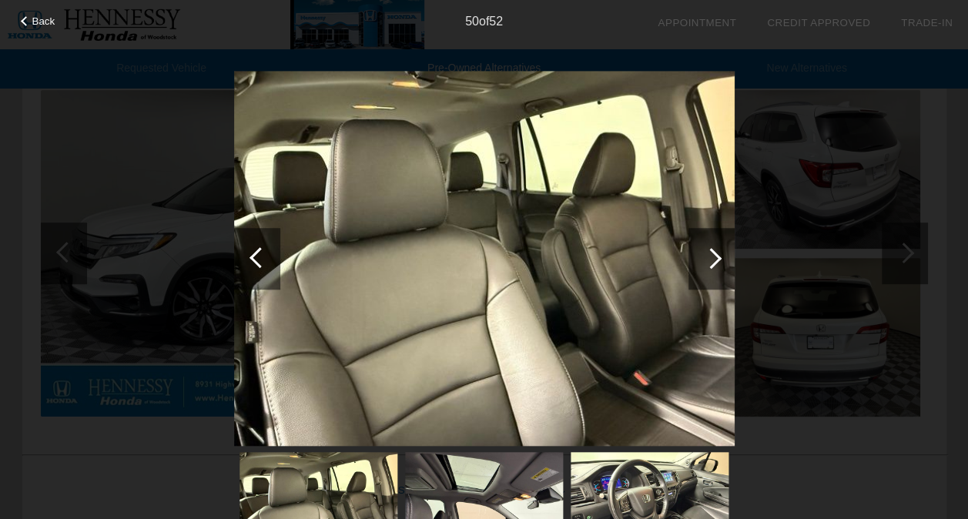
click at [723, 251] on div at bounding box center [712, 259] width 46 height 62
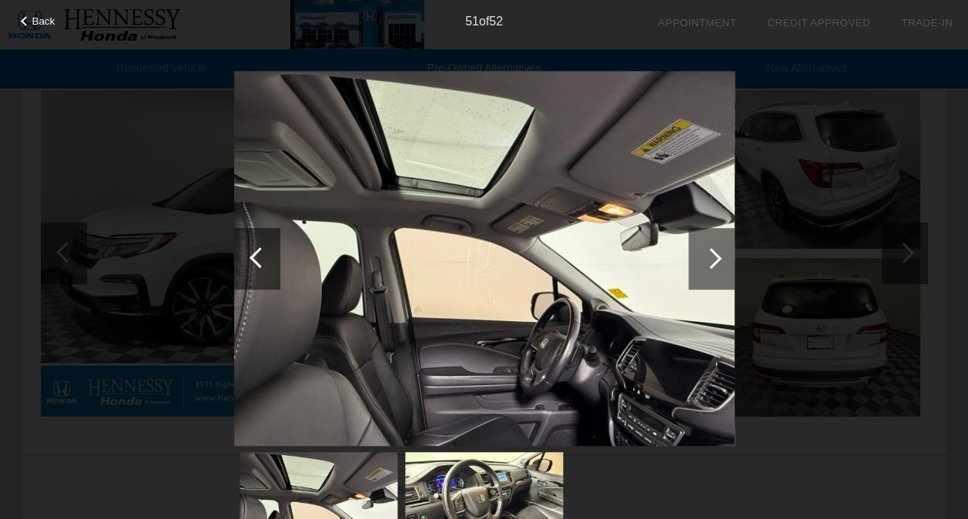
click at [723, 251] on div at bounding box center [712, 259] width 46 height 62
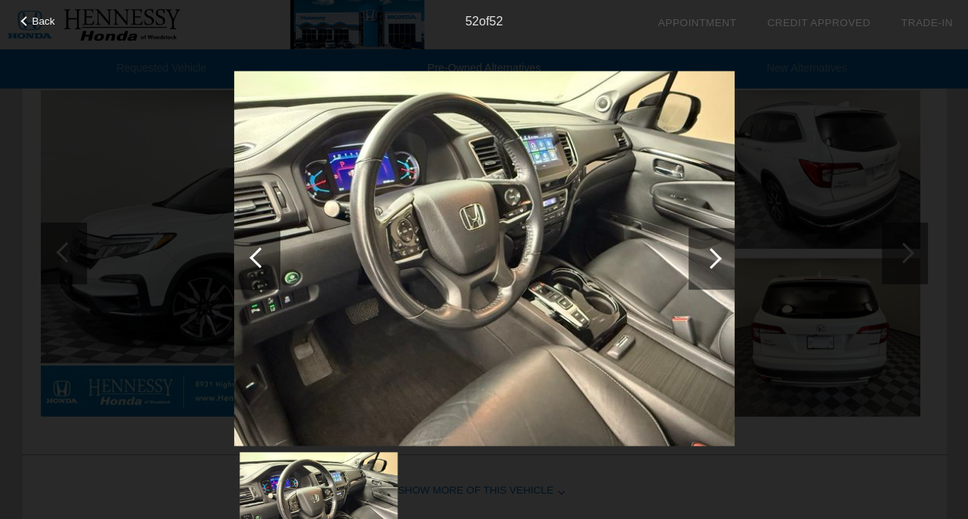
click at [723, 251] on div at bounding box center [712, 259] width 46 height 62
click at [36, 18] on span "Back" at bounding box center [43, 21] width 23 height 12
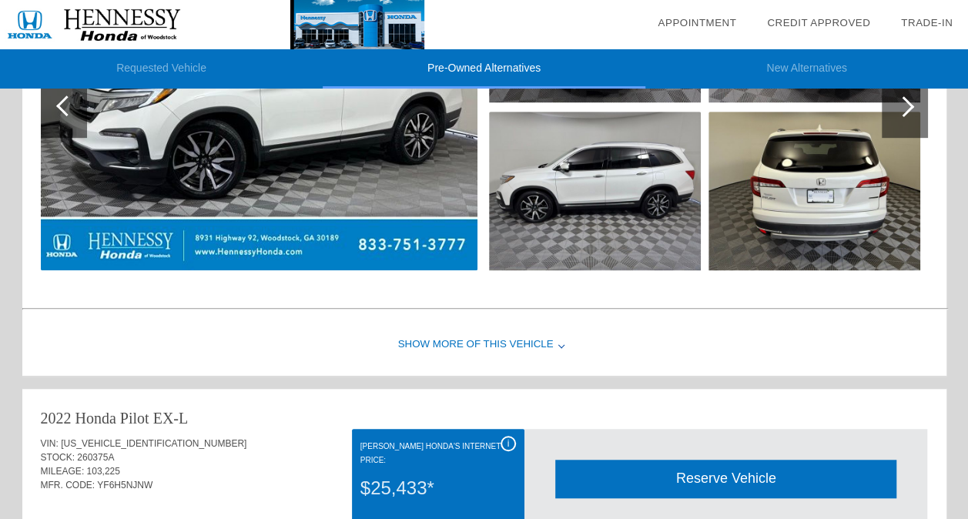
scroll to position [347, 0]
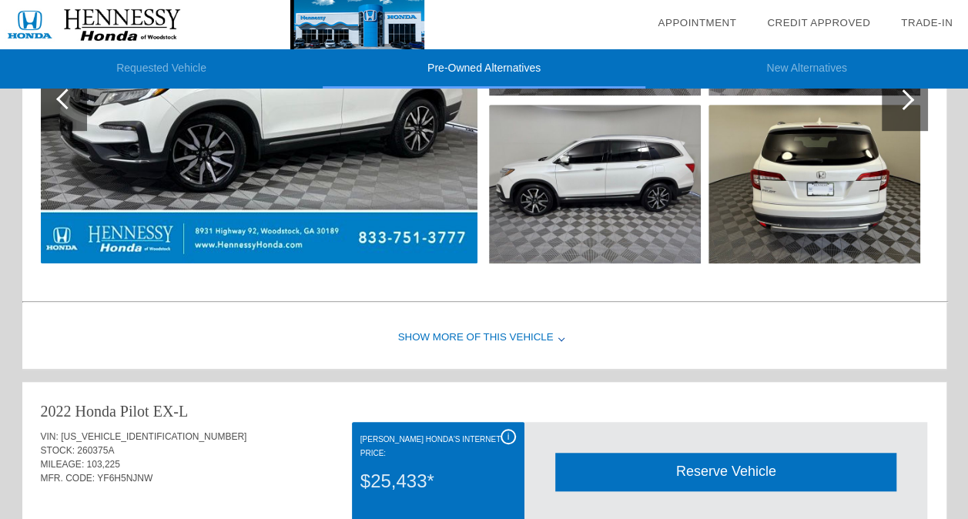
click at [452, 334] on div "Show More of this Vehicle" at bounding box center [484, 338] width 924 height 62
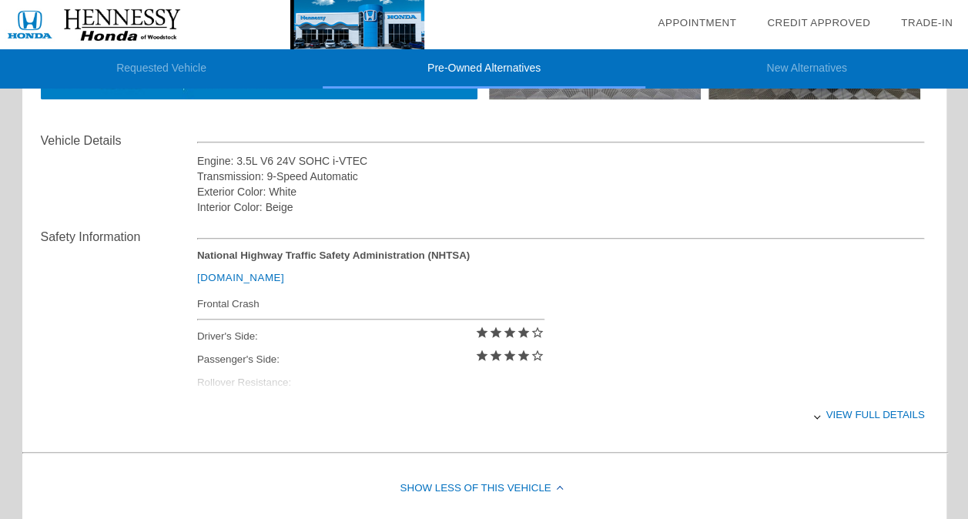
scroll to position [517, 0]
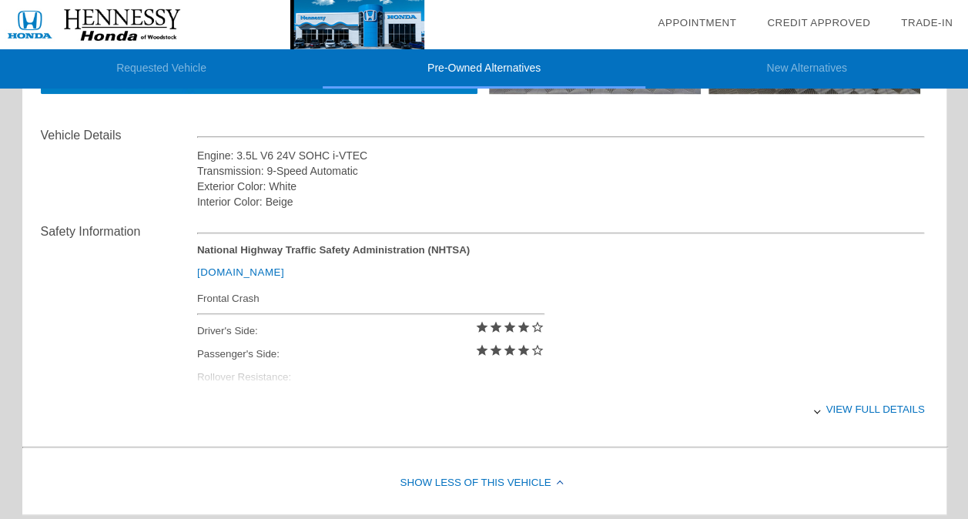
click at [854, 411] on div "View full details" at bounding box center [561, 410] width 728 height 38
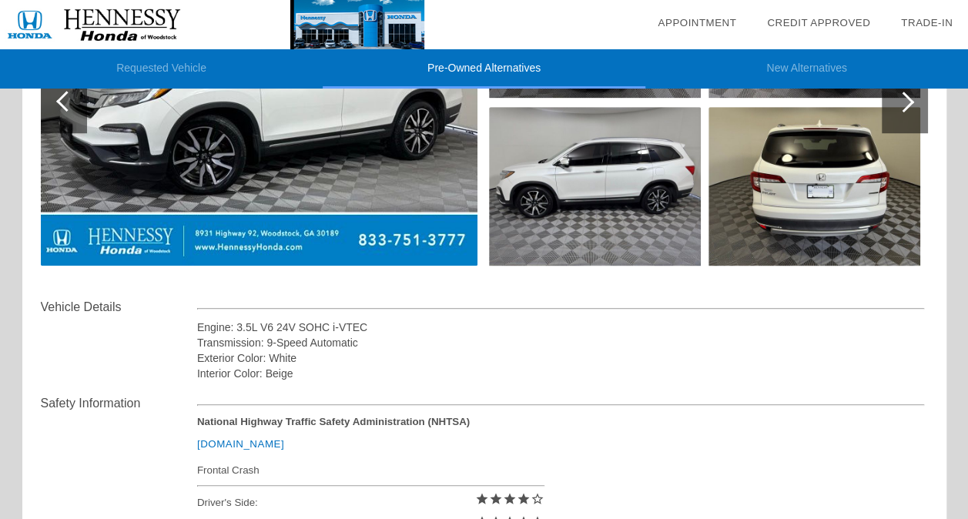
scroll to position [347, 0]
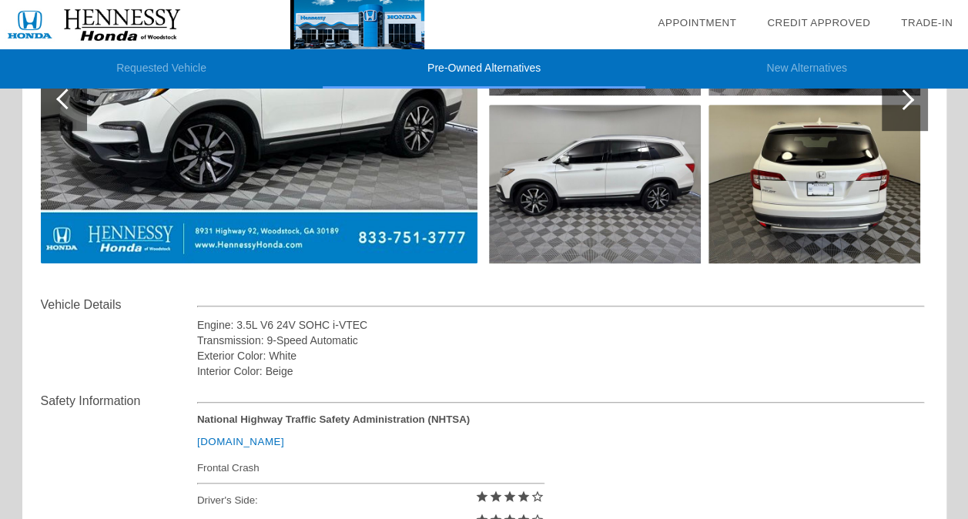
click at [896, 122] on div at bounding box center [905, 100] width 46 height 62
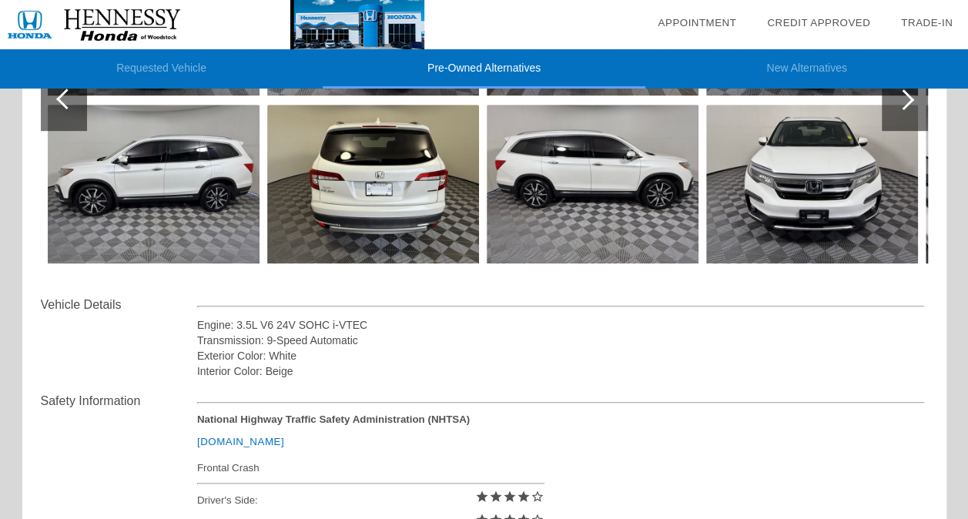
click at [896, 122] on div at bounding box center [905, 100] width 46 height 62
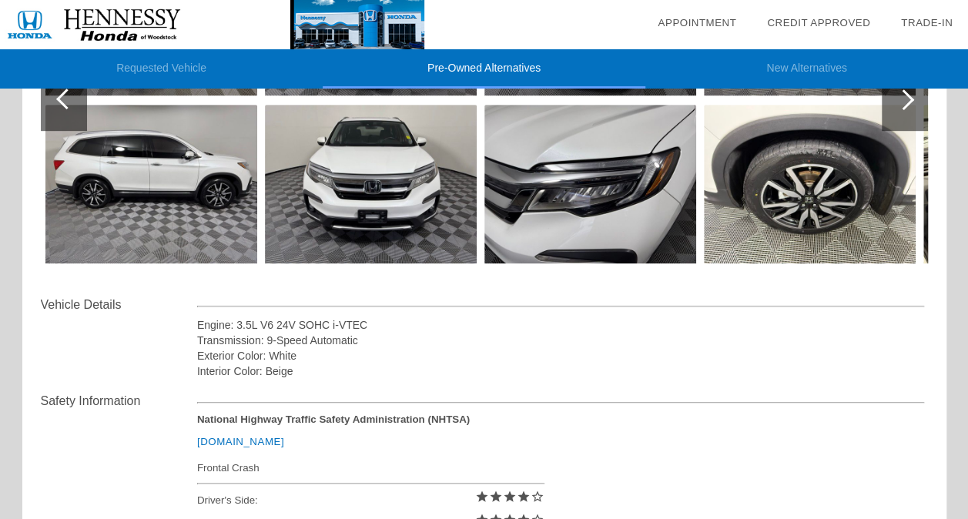
click at [896, 122] on div at bounding box center [905, 100] width 46 height 62
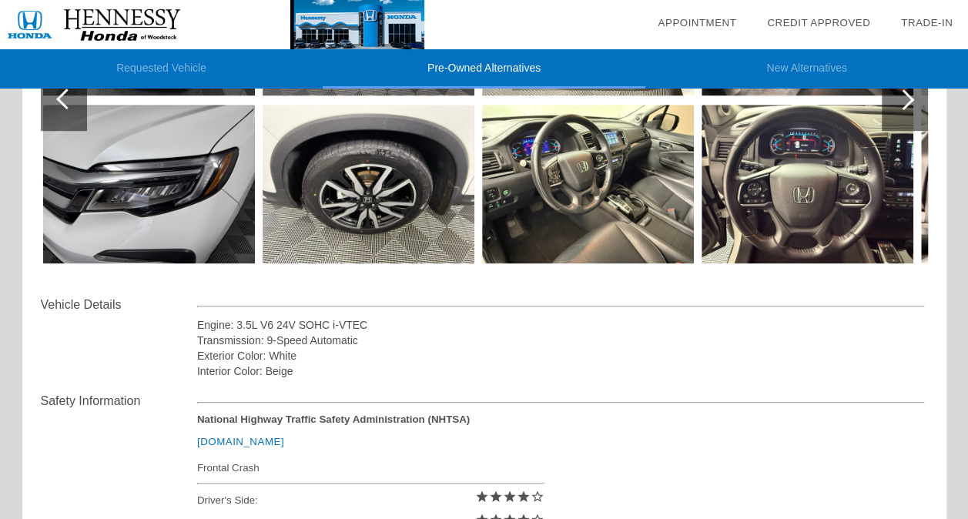
click at [896, 122] on div at bounding box center [905, 100] width 46 height 62
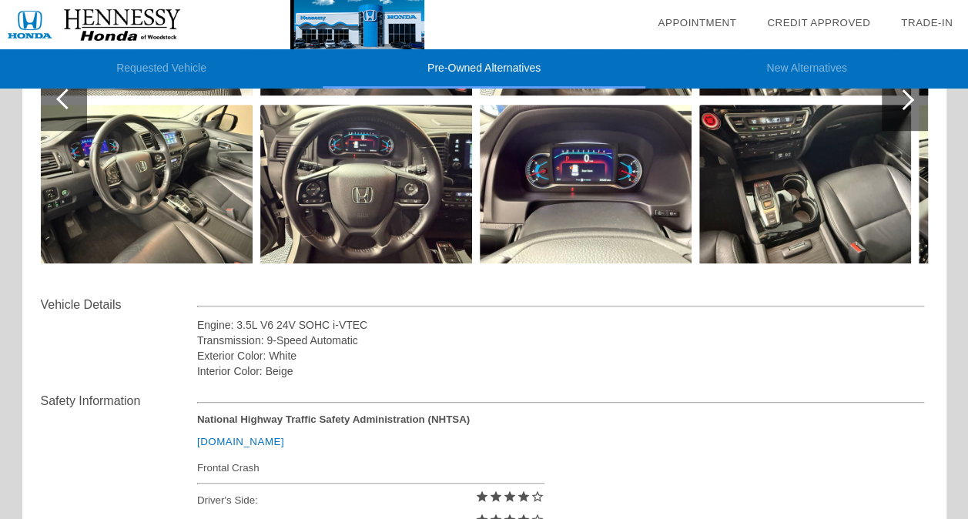
click at [896, 122] on div at bounding box center [905, 100] width 46 height 62
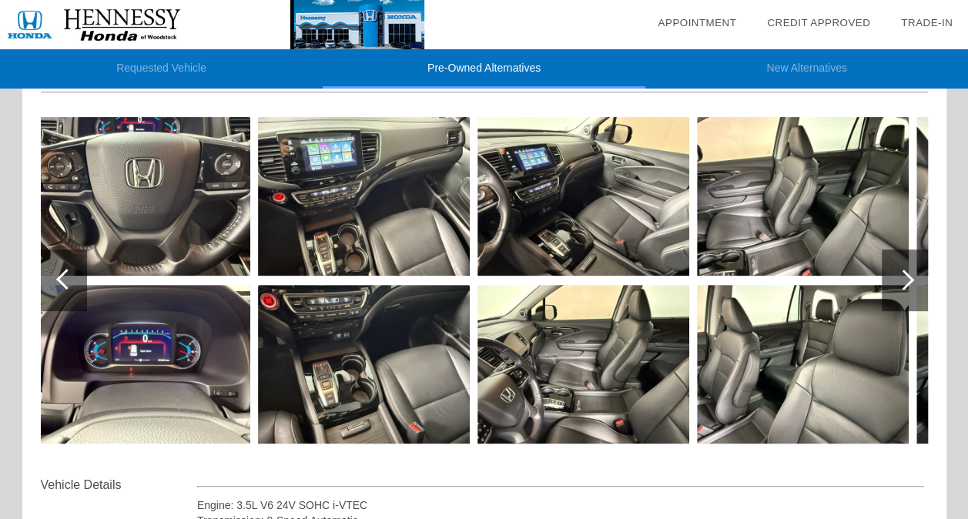
scroll to position [0, 0]
